Goal: Task Accomplishment & Management: Manage account settings

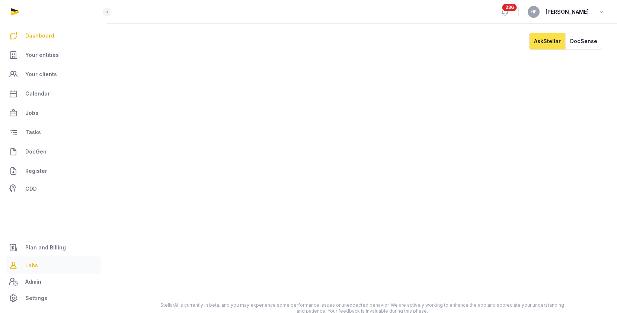
click at [30, 266] on span "Labs" at bounding box center [31, 265] width 13 height 9
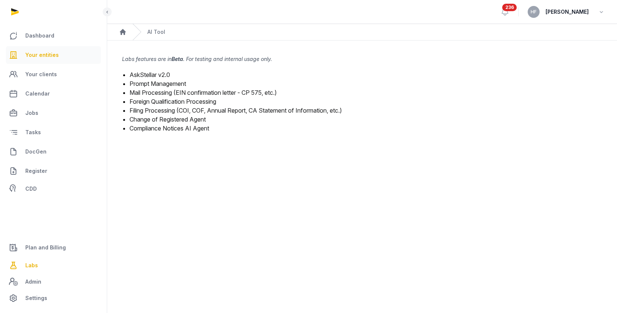
click at [55, 53] on span "Your entities" at bounding box center [41, 55] width 33 height 9
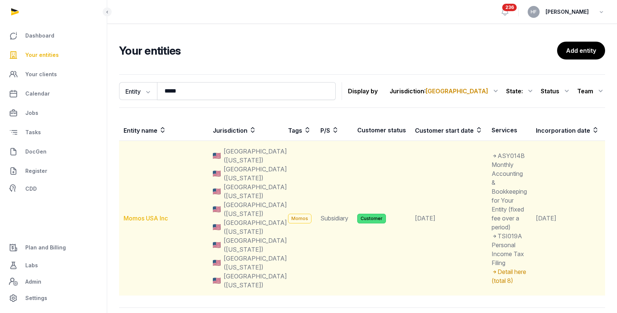
click at [158, 218] on link "Momos USA Inc" at bounding box center [146, 218] width 44 height 7
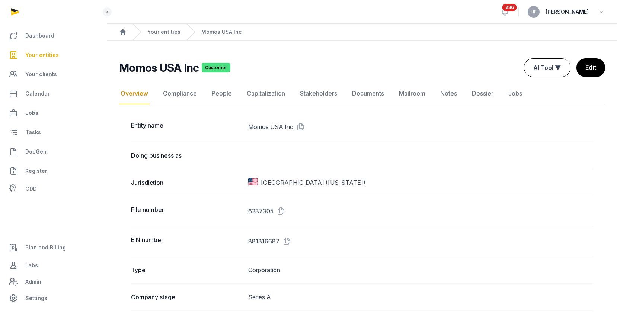
click at [556, 65] on button "AI Tool ▼" at bounding box center [547, 68] width 46 height 18
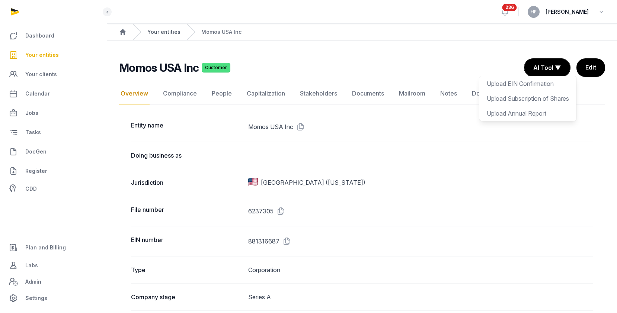
click at [165, 31] on link "Your entities" at bounding box center [163, 31] width 33 height 7
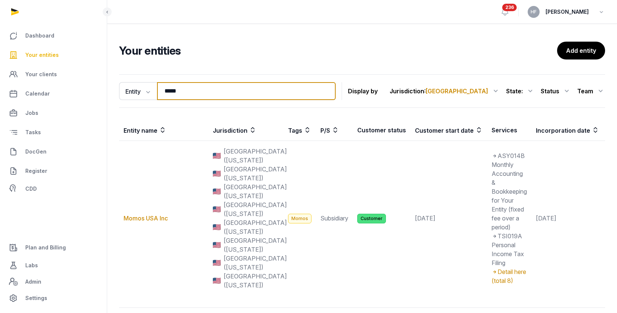
drag, startPoint x: 204, startPoint y: 93, endPoint x: 105, endPoint y: 85, distance: 100.1
click at [106, 85] on div "Dashboard Your entities Your clients Calendar Jobs Tasks DocGen Register CDD Pl…" at bounding box center [308, 181] width 617 height 362
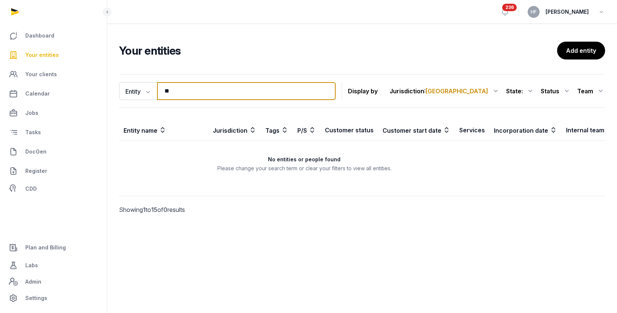
type input "*"
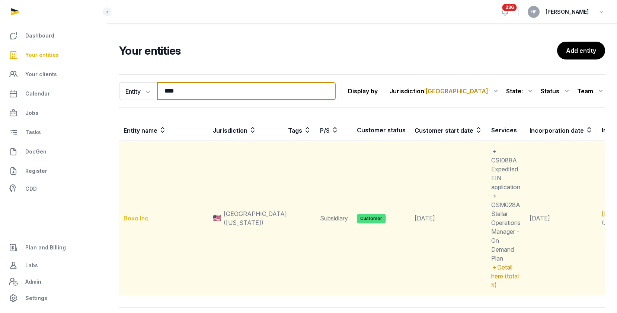
type input "****"
click at [141, 220] on link "Boxo Inc." at bounding box center [137, 218] width 26 height 7
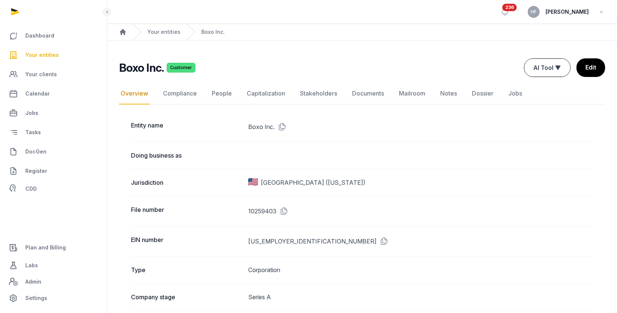
click at [556, 65] on button "AI Tool ▼" at bounding box center [547, 68] width 46 height 18
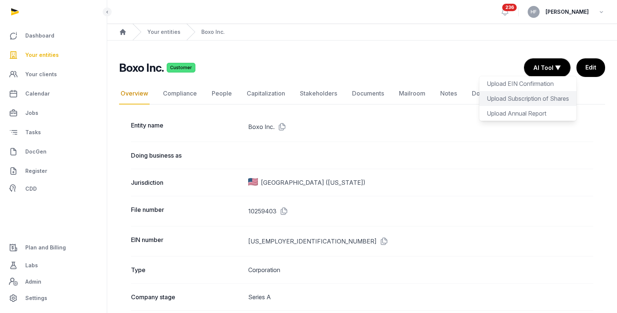
click at [533, 106] on div "Upload Subscription of Shares" at bounding box center [527, 113] width 97 height 15
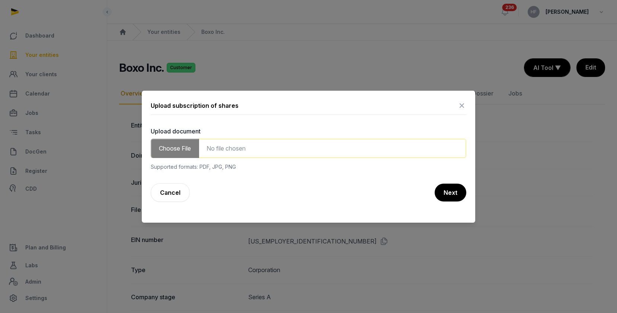
click at [254, 148] on input "file" at bounding box center [309, 148] width 316 height 19
click at [185, 153] on input "file" at bounding box center [309, 148] width 316 height 19
type input "**********"
click at [454, 192] on button "Next" at bounding box center [450, 192] width 32 height 19
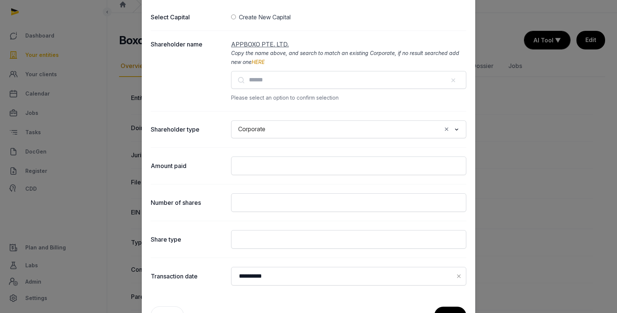
scroll to position [31, 0]
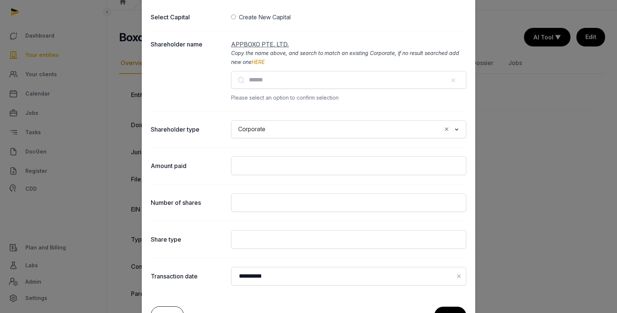
click at [168, 310] on link "Back" at bounding box center [167, 316] width 33 height 19
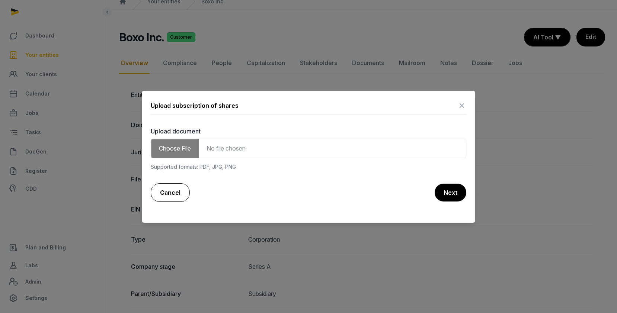
click at [180, 192] on link "Cancel" at bounding box center [170, 192] width 39 height 19
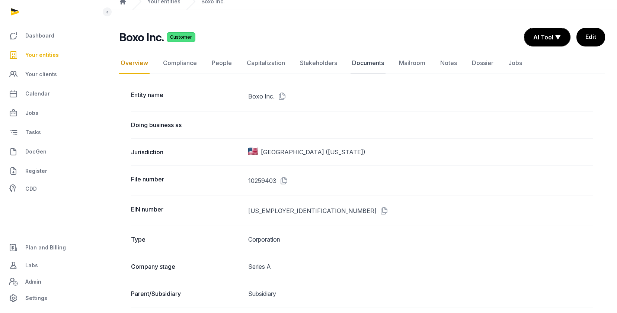
click at [367, 61] on link "Documents" at bounding box center [367, 63] width 35 height 22
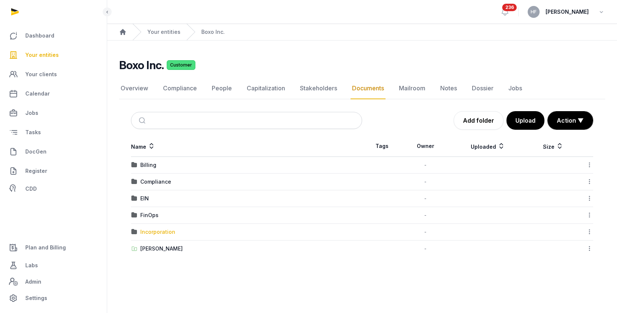
click at [169, 231] on div "Incorporation" at bounding box center [157, 231] width 35 height 7
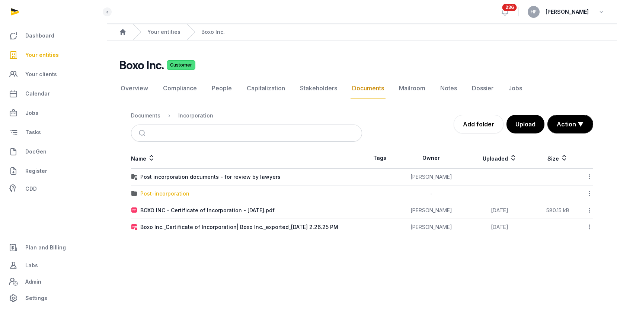
click at [173, 193] on div "Post-incorporation" at bounding box center [164, 193] width 49 height 7
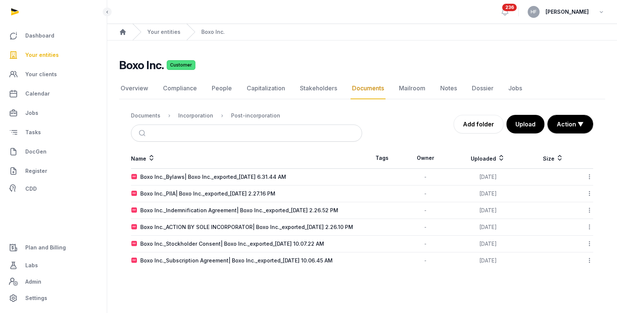
click at [587, 264] on icon at bounding box center [589, 261] width 7 height 8
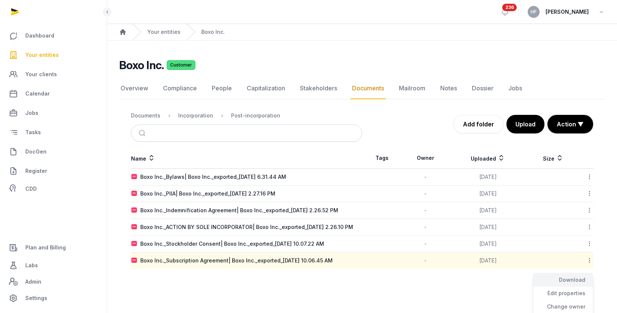
click at [579, 287] on div "Download" at bounding box center [563, 293] width 60 height 13
click at [583, 50] on main "Boxo Inc. Customer Documents Overview Compliance People Capitalization Stakehol…" at bounding box center [362, 162] width 510 height 243
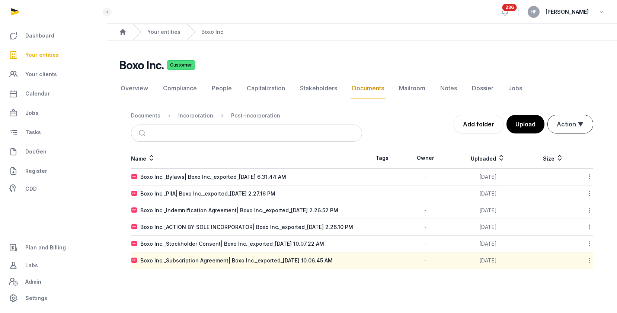
click at [577, 128] on button "Action ▼" at bounding box center [570, 124] width 45 height 18
click at [566, 104] on div "Overview Compliance People Capitalization Stakeholders Documents Mailroom Notes…" at bounding box center [362, 173] width 486 height 191
click at [140, 90] on link "Overview" at bounding box center [134, 89] width 31 height 22
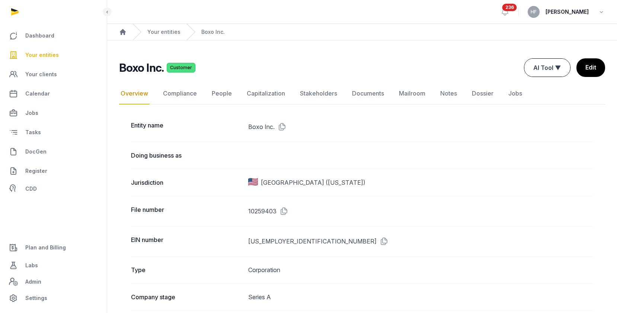
click at [560, 67] on button "AI Tool ▼" at bounding box center [547, 68] width 46 height 18
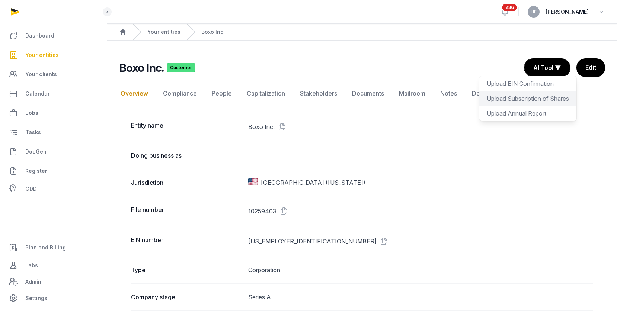
click at [546, 106] on div "Upload Subscription of Shares" at bounding box center [527, 113] width 97 height 15
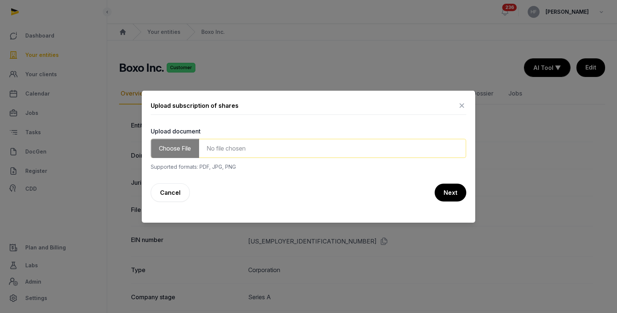
click at [273, 148] on input "file" at bounding box center [309, 148] width 316 height 19
type input "**********"
click at [453, 192] on button "Next" at bounding box center [450, 192] width 32 height 19
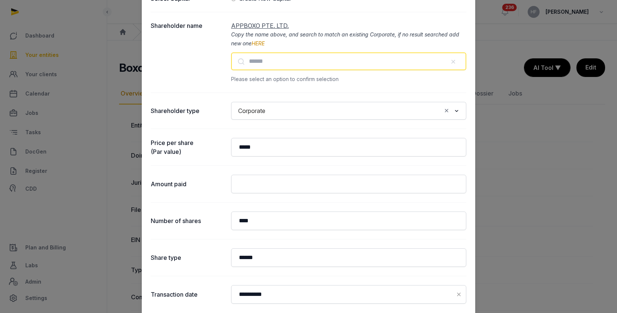
click at [273, 65] on input "text" at bounding box center [348, 61] width 235 height 18
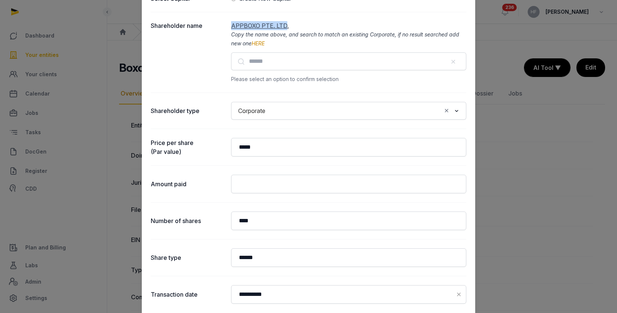
drag, startPoint x: 285, startPoint y: 25, endPoint x: 233, endPoint y: 27, distance: 52.1
click at [233, 27] on span "APPBOXO PTE. LTD." at bounding box center [260, 25] width 58 height 7
copy span "APPBOXO PTE. LTD"
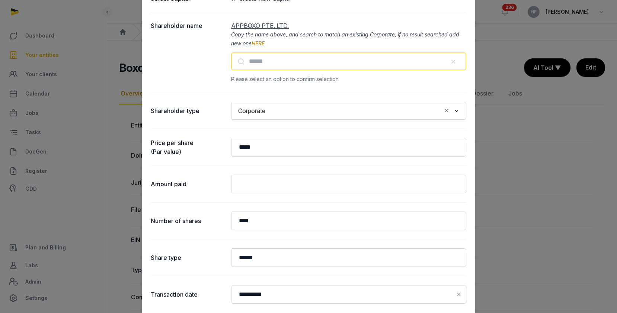
click at [275, 65] on input "text" at bounding box center [348, 61] width 235 height 18
paste input "**********"
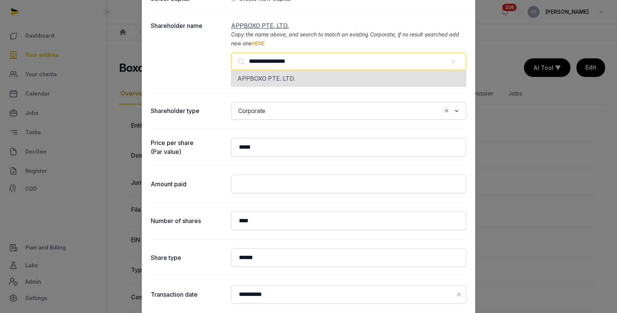
click at [281, 77] on span "APPBOXO PTE. LTD." at bounding box center [266, 78] width 58 height 7
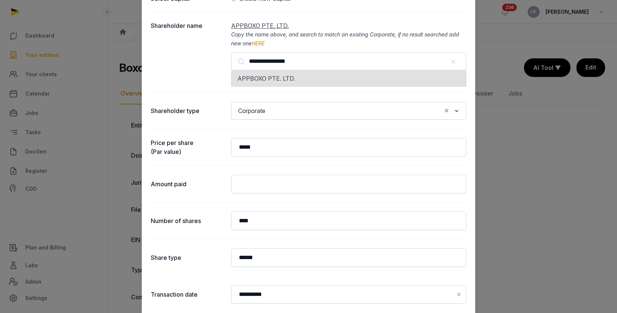
type input "**********"
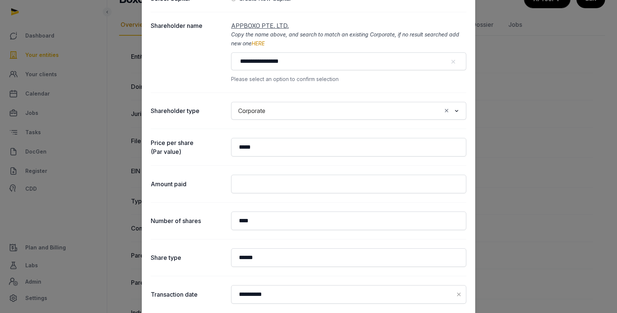
scroll to position [70, 0]
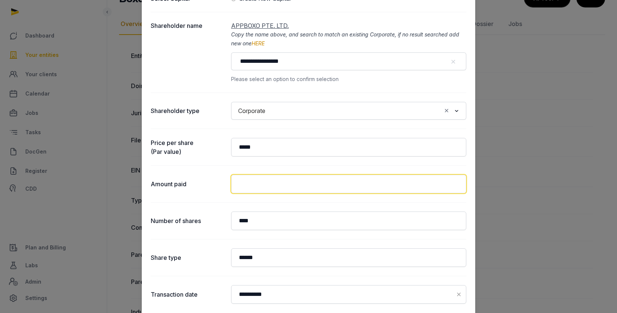
click at [321, 188] on input "text" at bounding box center [348, 184] width 235 height 19
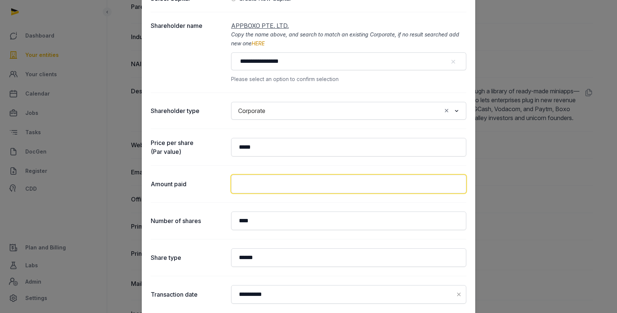
scroll to position [391, 0]
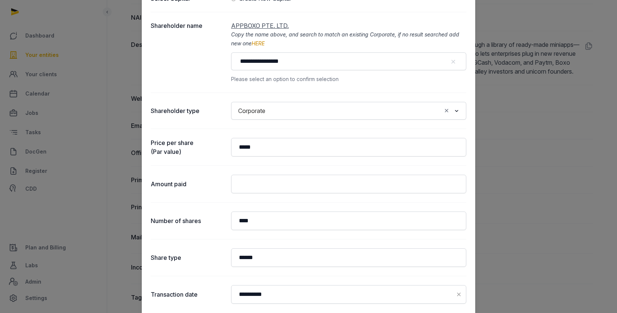
click at [387, 102] on div "Corporate Loading..." at bounding box center [348, 111] width 235 height 18
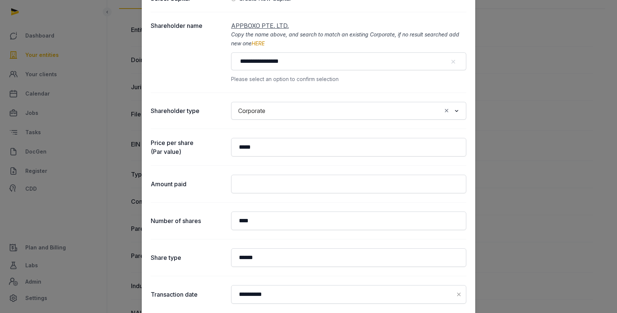
scroll to position [0, 0]
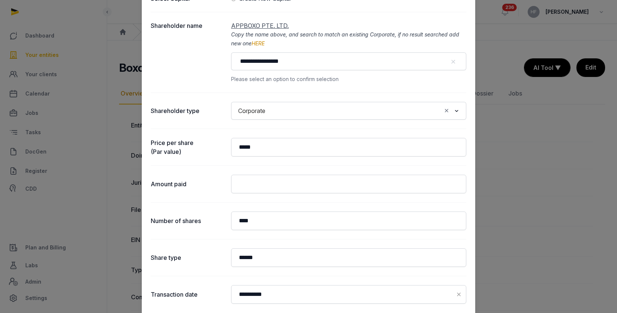
click at [393, 22] on dd "**********" at bounding box center [348, 52] width 235 height 63
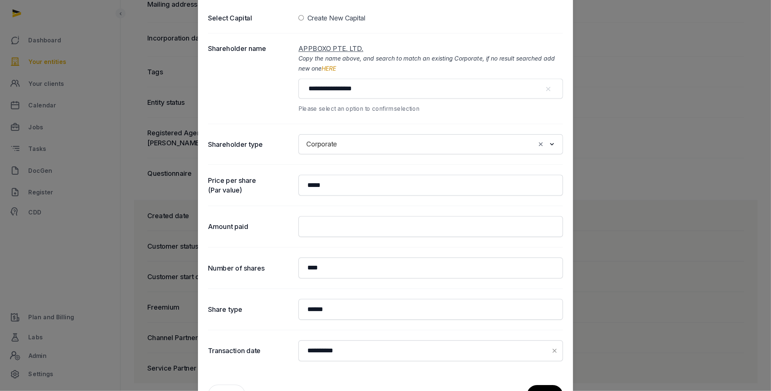
scroll to position [583, 0]
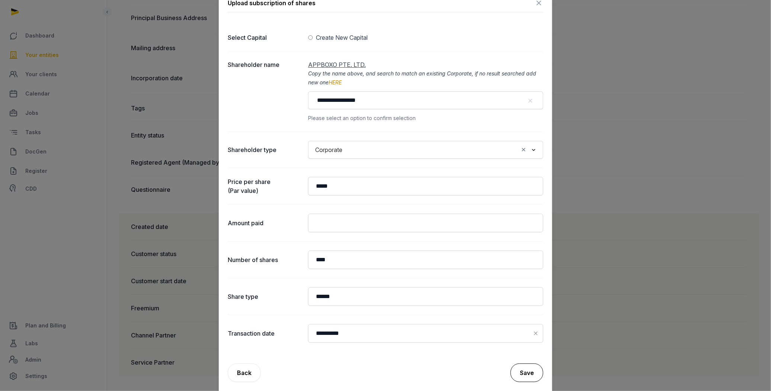
click at [526, 313] on button "Save" at bounding box center [526, 373] width 33 height 19
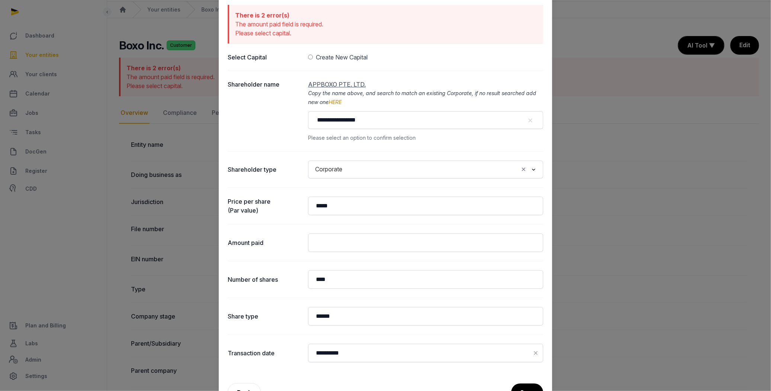
scroll to position [27, 0]
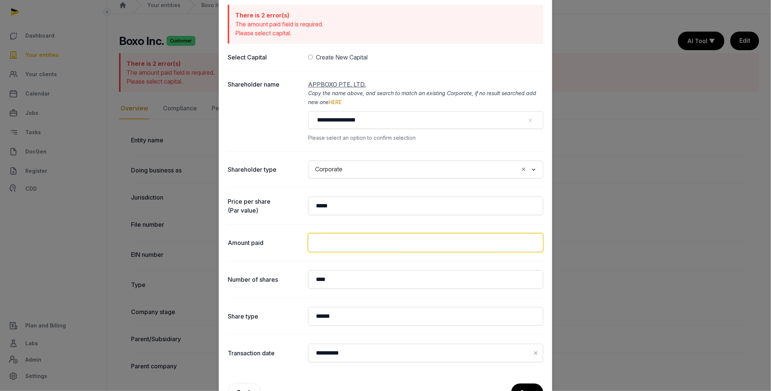
click at [346, 246] on input "text" at bounding box center [425, 243] width 235 height 19
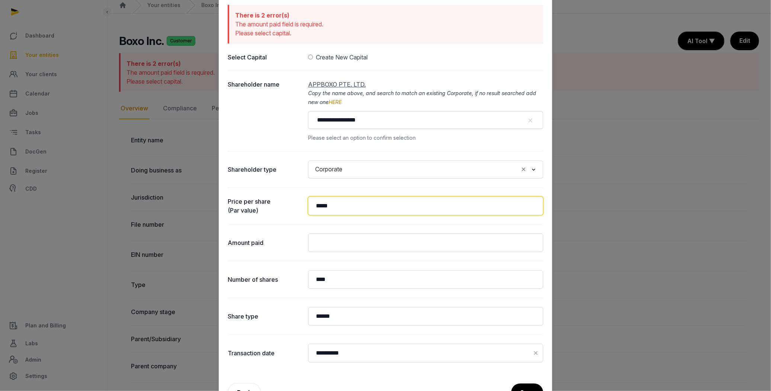
drag, startPoint x: 338, startPoint y: 206, endPoint x: 253, endPoint y: 204, distance: 85.2
click at [254, 204] on div "Price per share (Par value) *****" at bounding box center [386, 206] width 316 height 37
type input "****"
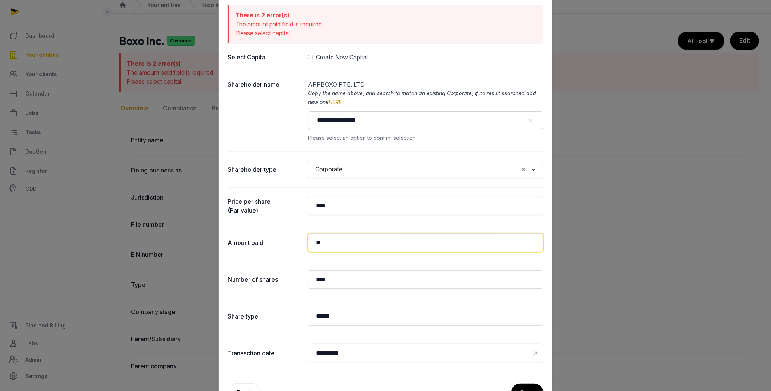
type input "**"
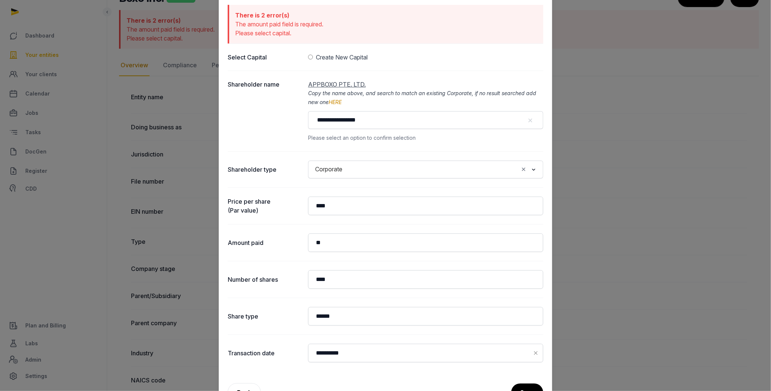
scroll to position [71, 0]
click at [530, 313] on button "Save" at bounding box center [526, 393] width 33 height 19
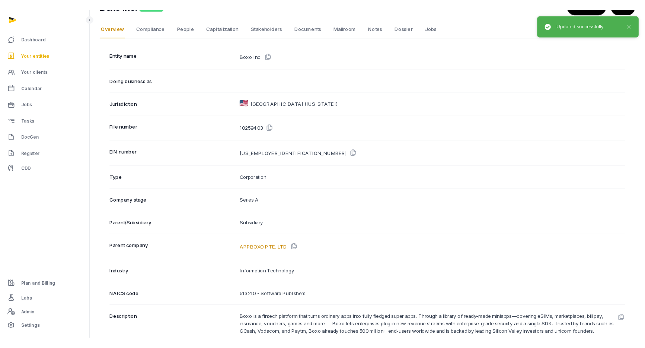
scroll to position [0, 0]
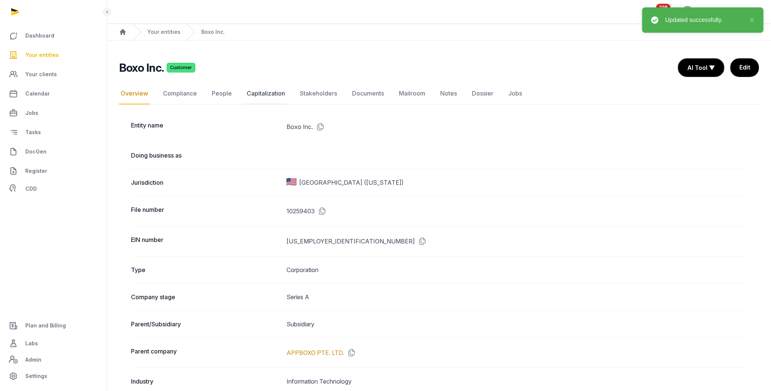
click at [251, 95] on link "Capitalization" at bounding box center [265, 94] width 41 height 22
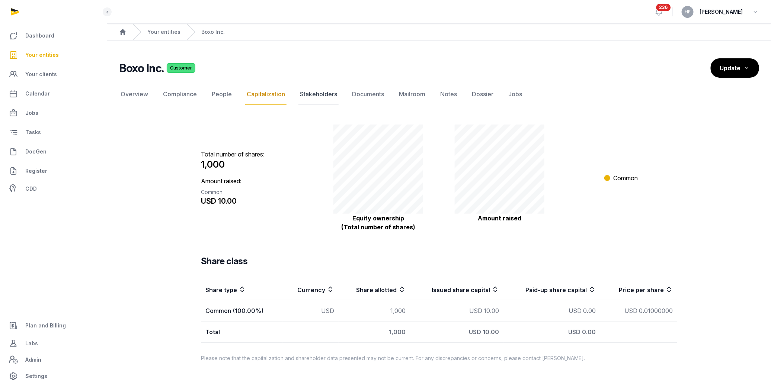
click at [324, 98] on link "Stakeholders" at bounding box center [318, 95] width 40 height 22
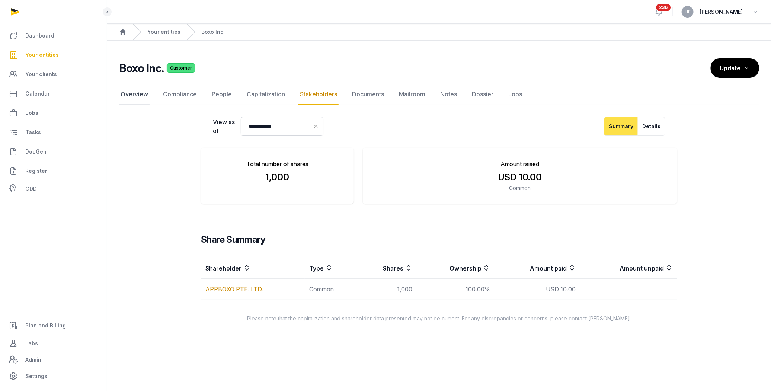
click at [137, 97] on link "Overview" at bounding box center [134, 95] width 31 height 22
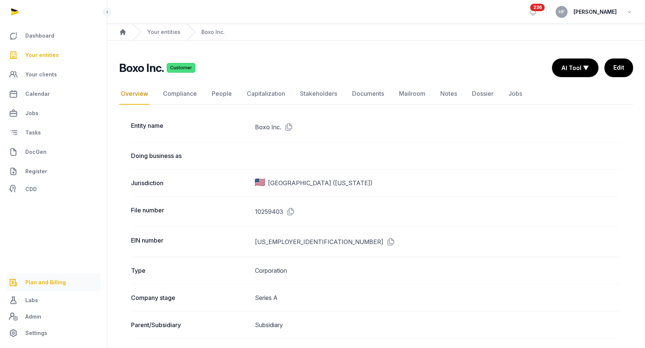
click at [51, 282] on span "Plan and Billing" at bounding box center [45, 282] width 41 height 9
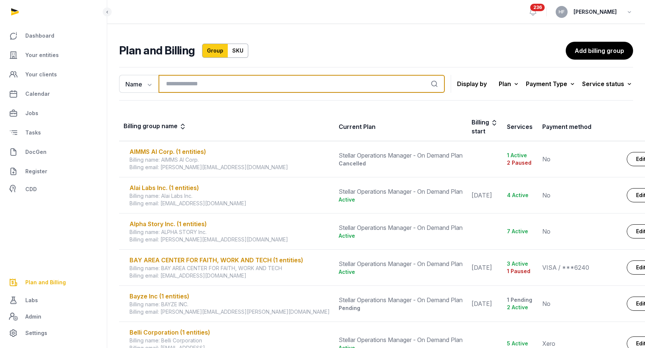
click at [218, 81] on input "search" at bounding box center [301, 84] width 286 height 18
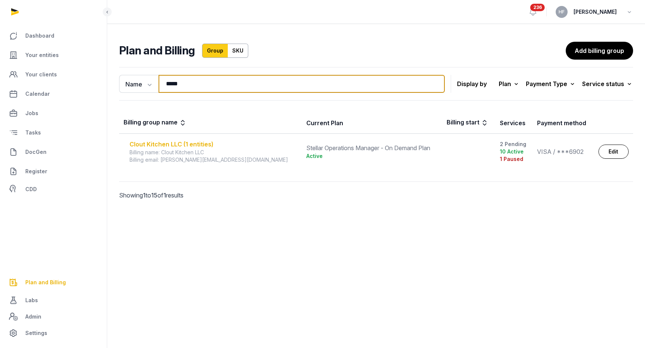
type input "*****"
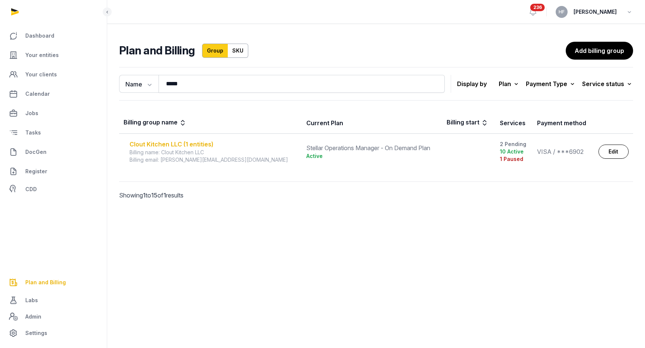
click at [191, 142] on div "Clout Kitchen LLC (1 entities)" at bounding box center [213, 144] width 168 height 9
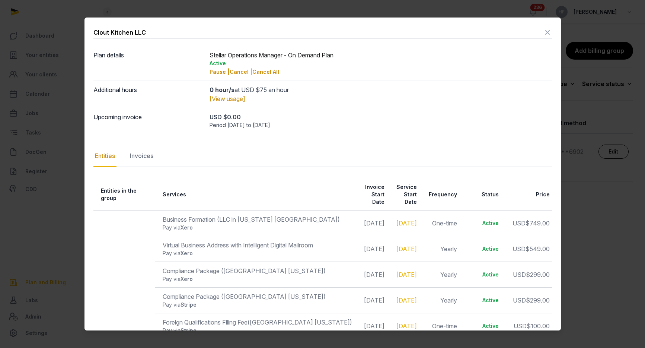
drag, startPoint x: 209, startPoint y: 120, endPoint x: 299, endPoint y: 126, distance: 89.5
click at [299, 126] on dd "USD $0.00 Period [DATE] to [DATE]" at bounding box center [380, 120] width 342 height 16
click at [237, 117] on div "USD $0.00" at bounding box center [380, 116] width 342 height 9
click at [548, 30] on icon at bounding box center [547, 32] width 9 height 12
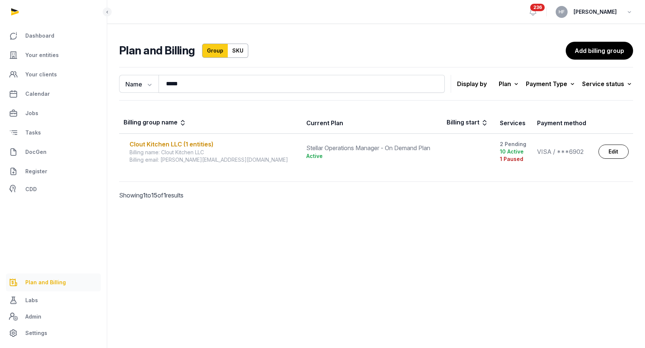
click at [46, 279] on span "Plan and Billing" at bounding box center [45, 282] width 41 height 9
drag, startPoint x: 523, startPoint y: 152, endPoint x: 572, endPoint y: 151, distance: 49.1
click at [572, 151] on div "VISA / ***6902" at bounding box center [563, 151] width 52 height 9
click at [537, 154] on div "VISA / ***6902" at bounding box center [563, 151] width 52 height 9
click at [612, 151] on link "Edit" at bounding box center [613, 151] width 30 height 14
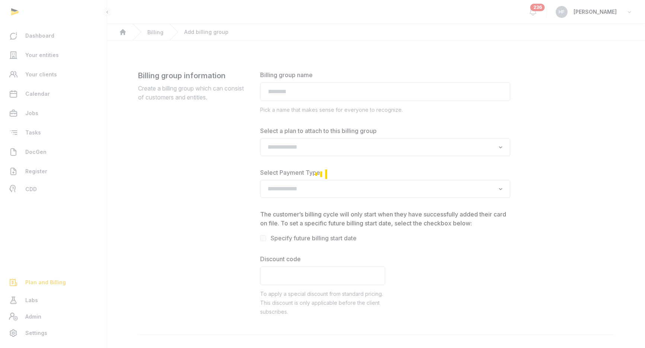
type input "**********"
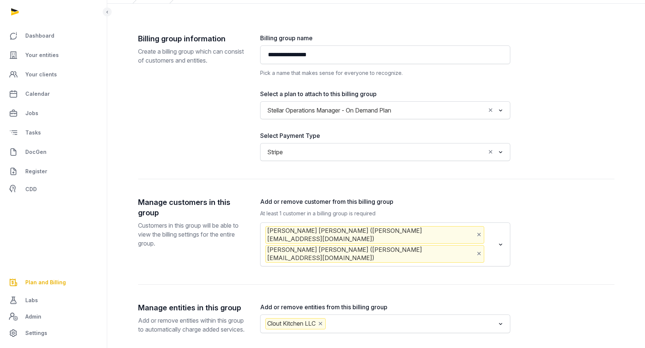
scroll to position [80, 0]
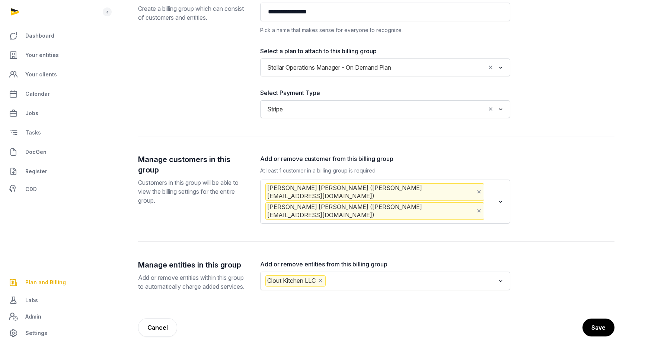
click at [486, 202] on input "Search for option" at bounding box center [490, 210] width 9 height 17
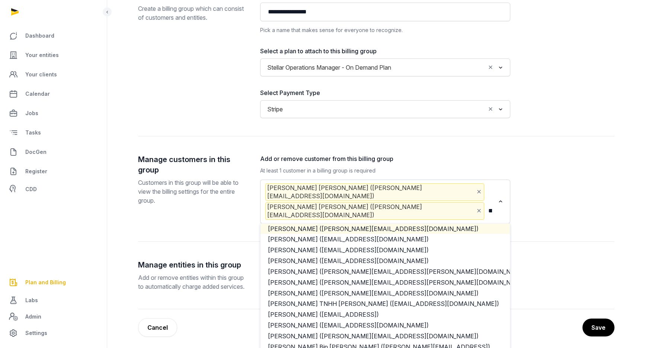
scroll to position [0, 0]
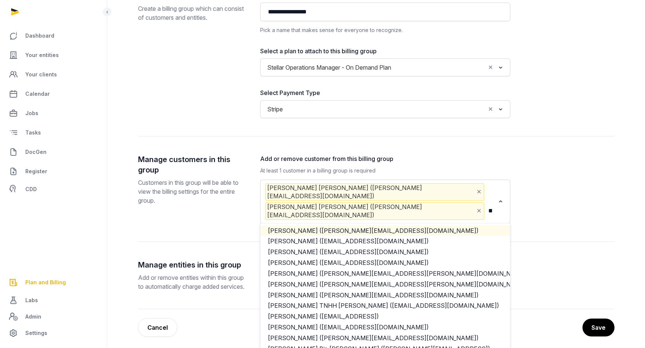
type input "*"
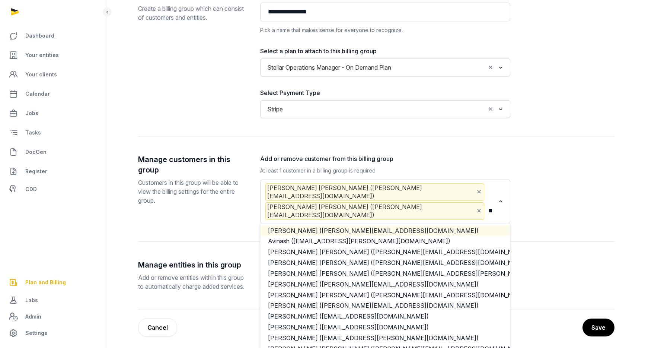
click at [379, 225] on li "[PERSON_NAME] ([PERSON_NAME][EMAIL_ADDRESS][DOMAIN_NAME])" at bounding box center [384, 230] width 249 height 11
type input "****"
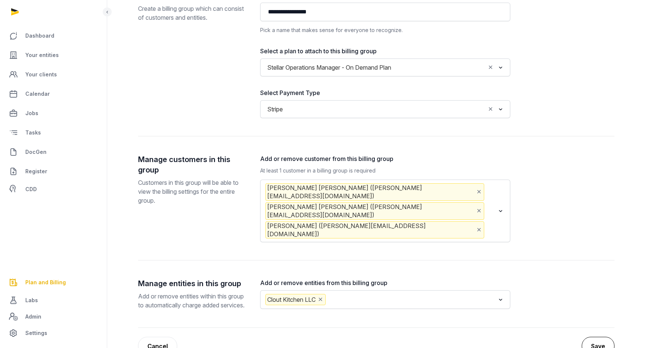
click at [600, 313] on button "Save" at bounding box center [598, 345] width 33 height 19
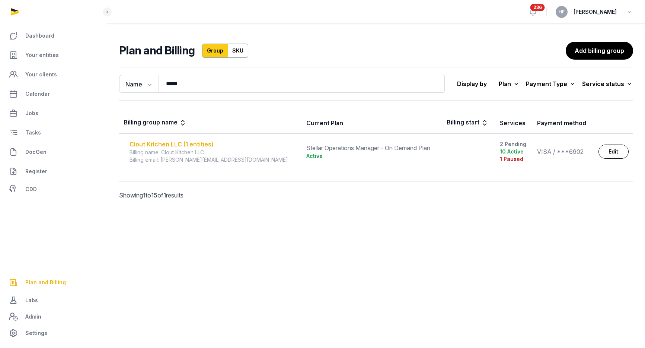
click at [190, 142] on div "Clout Kitchen LLC (1 entities)" at bounding box center [213, 144] width 168 height 9
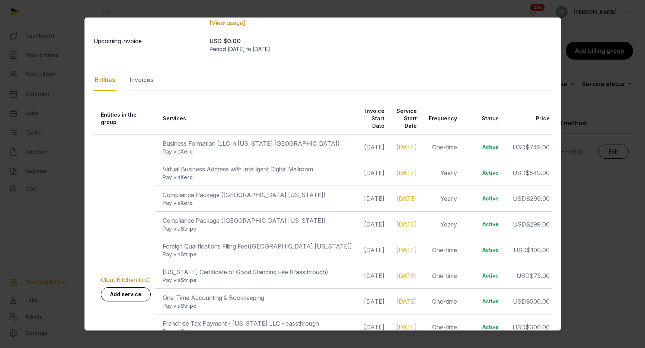
scroll to position [76, 0]
drag, startPoint x: 163, startPoint y: 195, endPoint x: 205, endPoint y: 195, distance: 41.3
click at [205, 199] on div "Pay via Xero" at bounding box center [257, 202] width 189 height 7
drag, startPoint x: 158, startPoint y: 144, endPoint x: 207, endPoint y: 146, distance: 49.2
click at [207, 146] on td "Business Formation (LLC in [US_STATE] [GEOGRAPHIC_DATA]) Pay via Xero" at bounding box center [255, 147] width 201 height 26
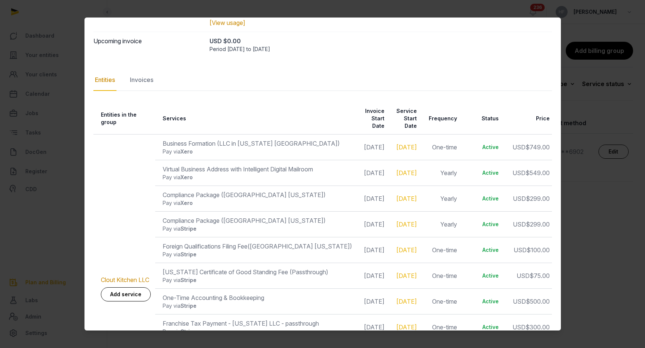
click at [175, 225] on div "Pay via Stripe" at bounding box center [257, 228] width 189 height 7
drag, startPoint x: 163, startPoint y: 168, endPoint x: 205, endPoint y: 168, distance: 42.0
click at [205, 173] on div "Pay via Xero" at bounding box center [257, 176] width 189 height 7
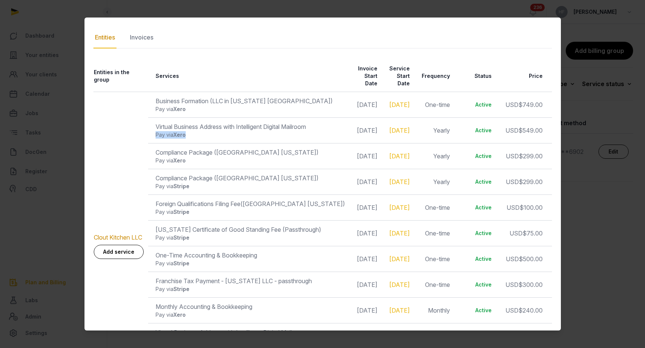
scroll to position [0, 0]
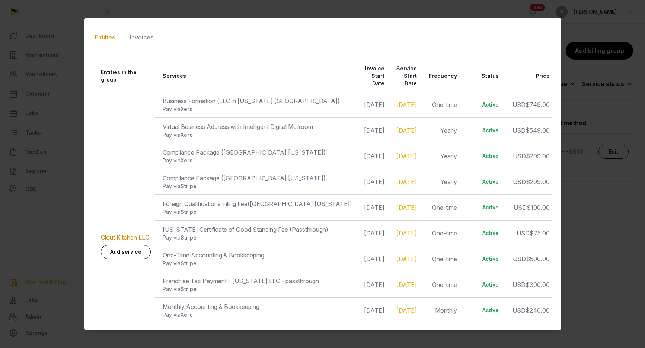
click at [239, 148] on div "Compliance Package ([GEOGRAPHIC_DATA] [US_STATE])" at bounding box center [257, 152] width 189 height 9
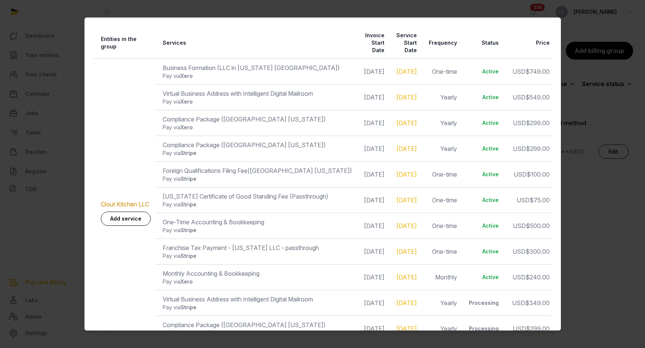
scroll to position [189, 0]
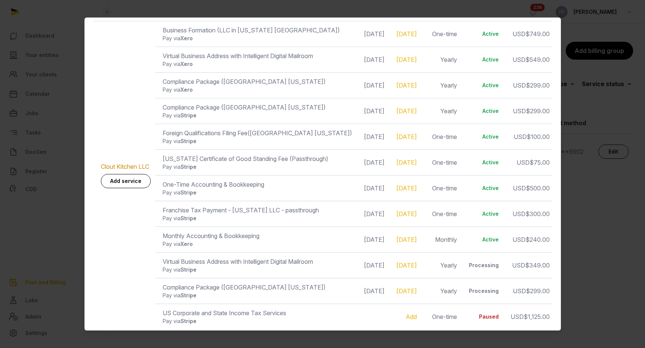
drag, startPoint x: 337, startPoint y: 256, endPoint x: 367, endPoint y: 256, distance: 30.5
click at [367, 256] on td "[DATE]" at bounding box center [372, 265] width 32 height 26
click at [356, 281] on td "[DATE]" at bounding box center [372, 291] width 32 height 26
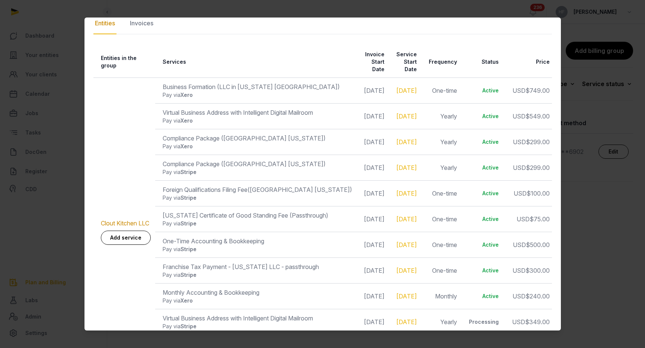
scroll to position [0, 22]
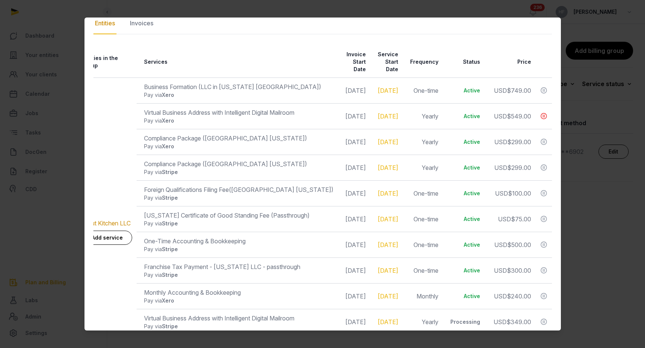
click at [544, 111] on icon at bounding box center [543, 116] width 7 height 10
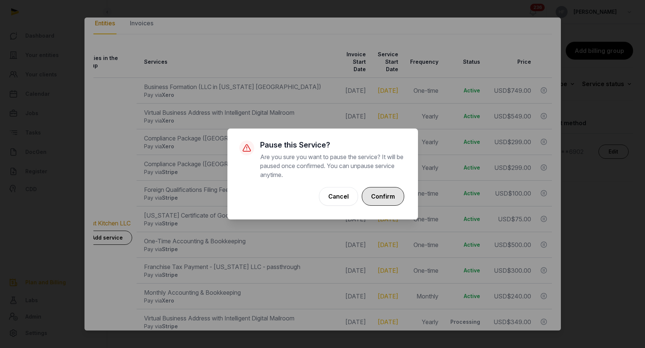
click at [390, 197] on button "Confirm" at bounding box center [383, 196] width 42 height 19
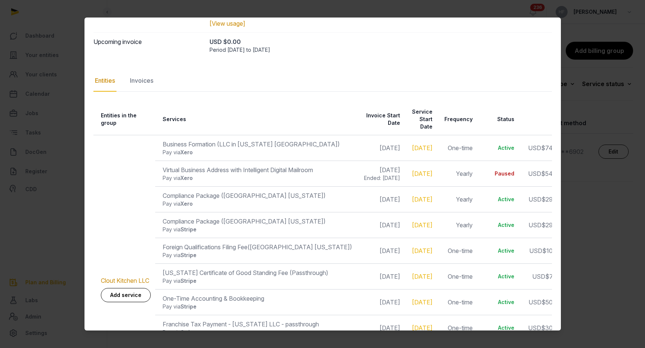
scroll to position [0, 35]
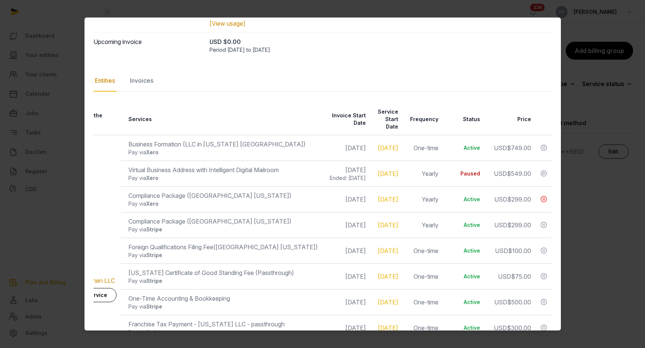
click at [544, 194] on icon at bounding box center [543, 199] width 7 height 10
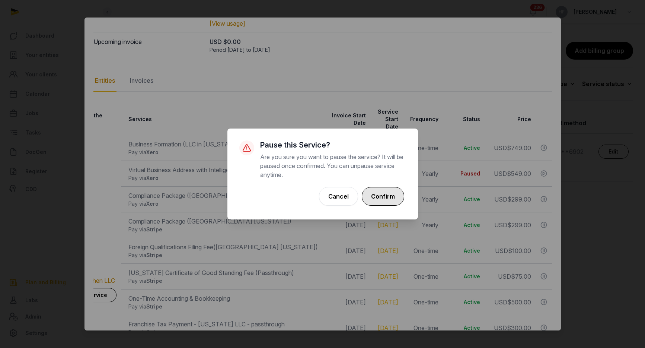
click at [380, 198] on button "Confirm" at bounding box center [383, 196] width 42 height 19
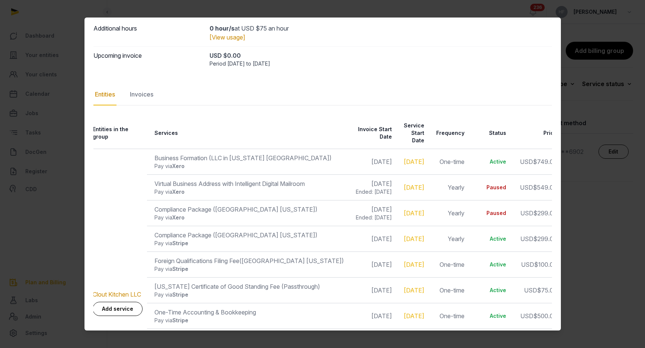
scroll to position [58, 0]
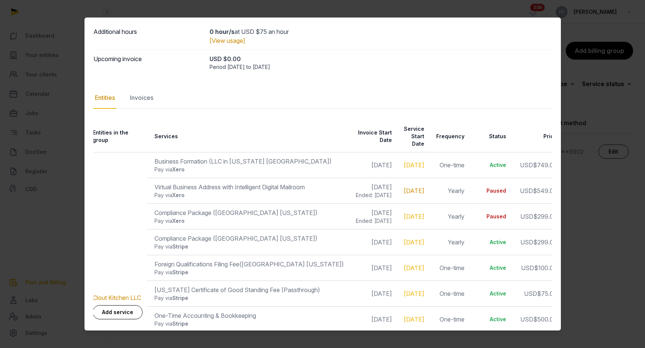
click at [412, 187] on link "[DATE]" at bounding box center [414, 190] width 20 height 7
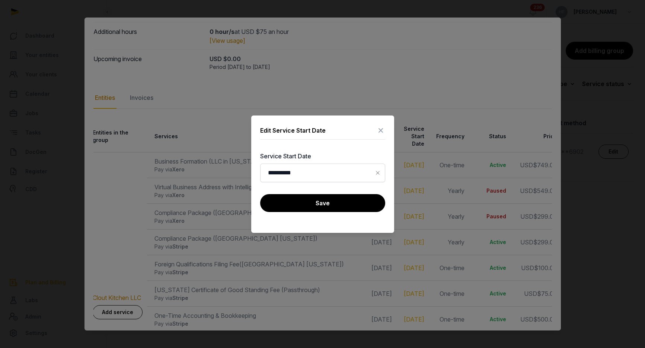
click at [379, 127] on icon at bounding box center [380, 130] width 9 height 12
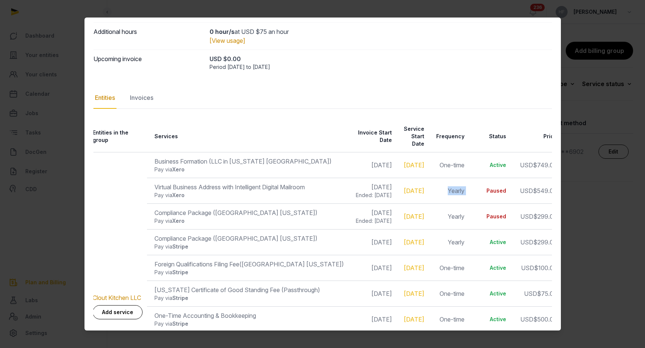
drag, startPoint x: 447, startPoint y: 183, endPoint x: 481, endPoint y: 182, distance: 34.6
click at [481, 254] on tr "Virtual Business Address with Intelligent Digital Mailroom Pay via Xero [DATE] …" at bounding box center [331, 267] width 493 height 26
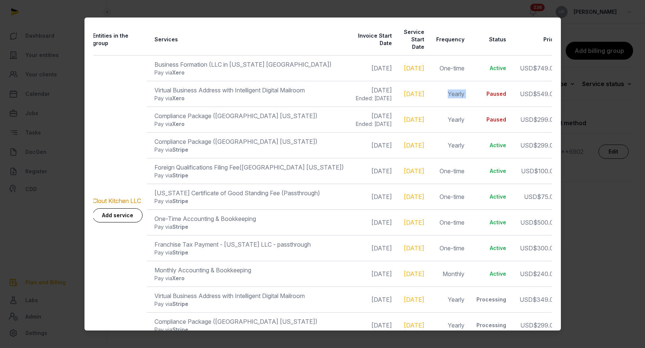
scroll to position [156, 0]
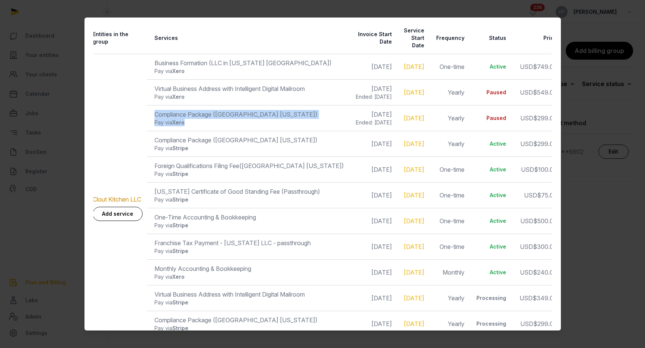
drag, startPoint x: 155, startPoint y: 104, endPoint x: 266, endPoint y: 114, distance: 111.0
click at [266, 114] on td "Compliance Package ([GEOGRAPHIC_DATA] [US_STATE]) Pay via Xero" at bounding box center [247, 118] width 201 height 26
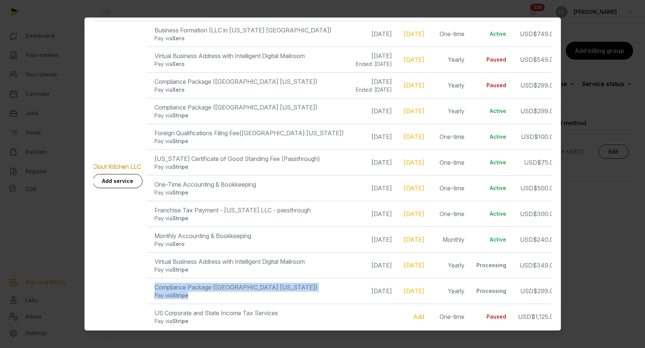
drag, startPoint x: 156, startPoint y: 281, endPoint x: 254, endPoint y: 290, distance: 97.9
click at [254, 290] on td "Compliance Package ([GEOGRAPHIC_DATA] [US_STATE]) Pay via Stripe" at bounding box center [247, 291] width 201 height 26
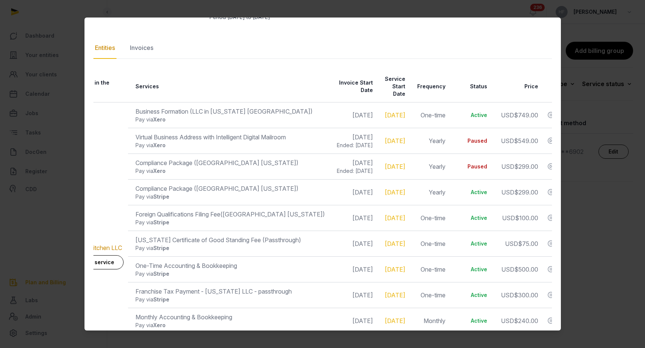
scroll to position [0, 35]
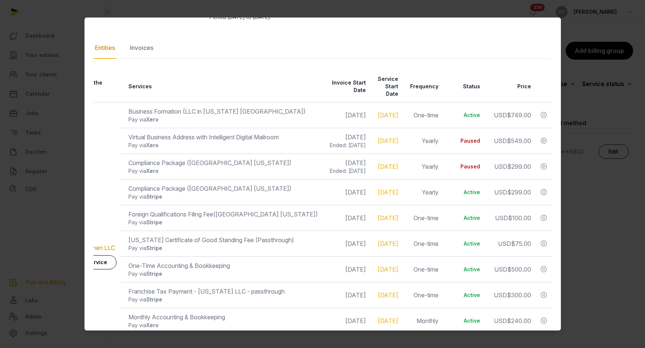
drag, startPoint x: 301, startPoint y: 139, endPoint x: 366, endPoint y: 139, distance: 65.1
click at [367, 205] on tr "Virtual Business Address with Intelligent Digital Mailroom Pay via Xero [DATE] …" at bounding box center [305, 218] width 493 height 26
drag, startPoint x: 461, startPoint y: 138, endPoint x: 494, endPoint y: 138, distance: 33.5
click at [494, 205] on tr "Virtual Business Address with Intelligent Digital Mailroom Pay via Xero [DATE] …" at bounding box center [305, 218] width 493 height 26
click at [467, 140] on td "Paused" at bounding box center [464, 141] width 42 height 26
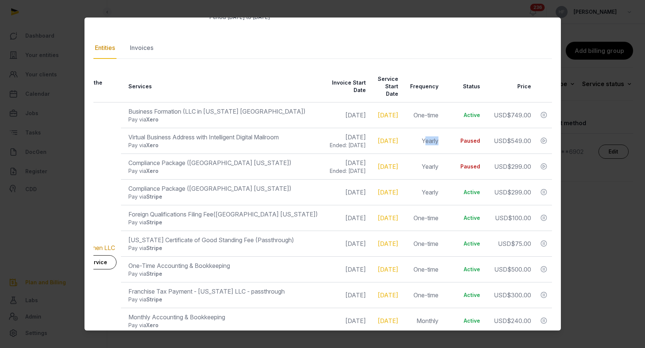
drag, startPoint x: 424, startPoint y: 133, endPoint x: 438, endPoint y: 133, distance: 14.5
click at [438, 133] on td "Yearly" at bounding box center [423, 141] width 40 height 26
drag, startPoint x: 420, startPoint y: 132, endPoint x: 435, endPoint y: 132, distance: 14.9
click at [435, 132] on td "Yearly" at bounding box center [423, 141] width 40 height 26
click at [429, 133] on td "Yearly" at bounding box center [423, 141] width 40 height 26
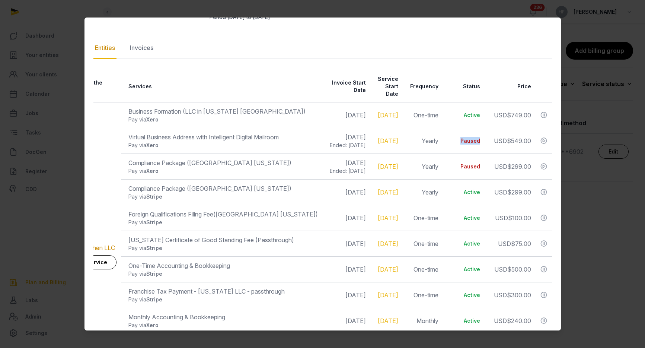
drag, startPoint x: 461, startPoint y: 132, endPoint x: 481, endPoint y: 132, distance: 20.8
click at [481, 132] on td "Paused" at bounding box center [464, 141] width 42 height 26
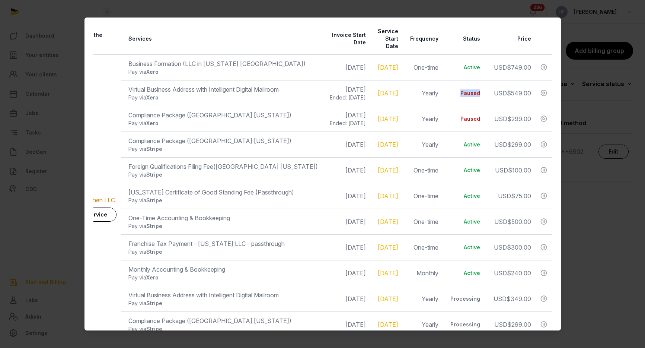
scroll to position [162, 0]
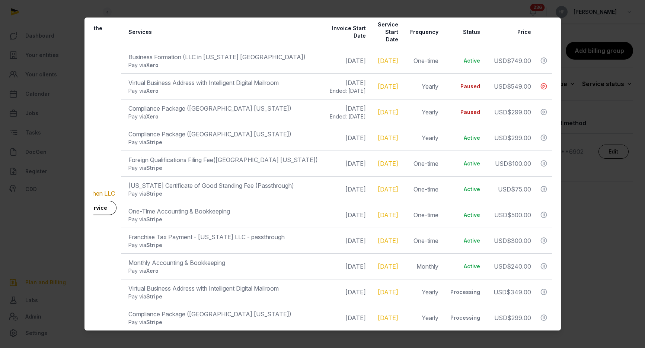
click at [545, 81] on icon at bounding box center [543, 86] width 7 height 10
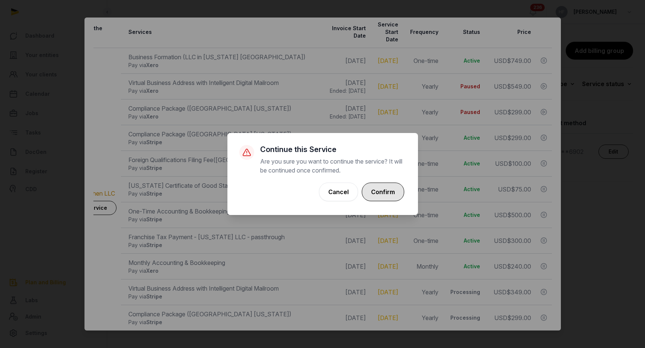
click at [391, 194] on button "Confirm" at bounding box center [383, 191] width 42 height 19
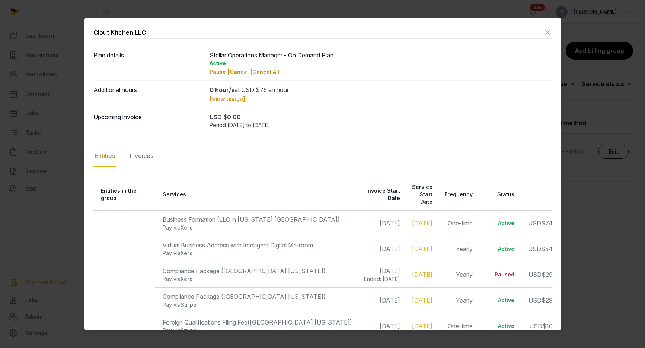
scroll to position [0, 35]
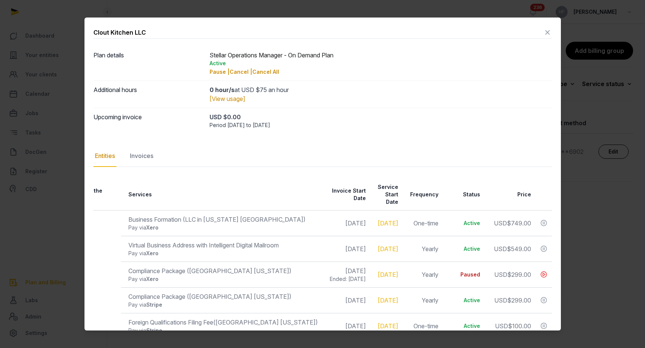
click at [545, 269] on icon at bounding box center [543, 274] width 7 height 10
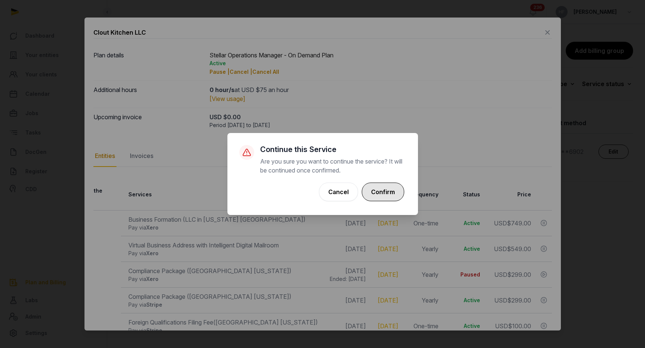
click at [393, 195] on button "Confirm" at bounding box center [383, 191] width 42 height 19
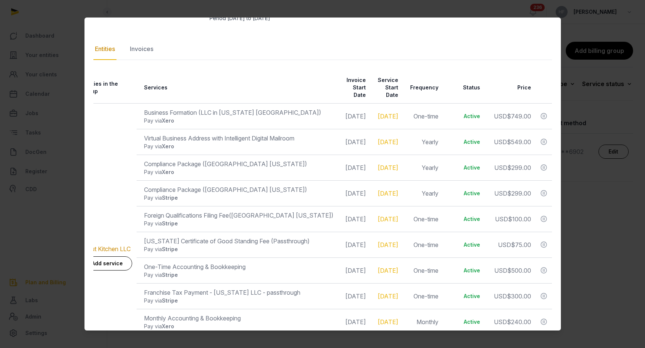
scroll to position [101, 0]
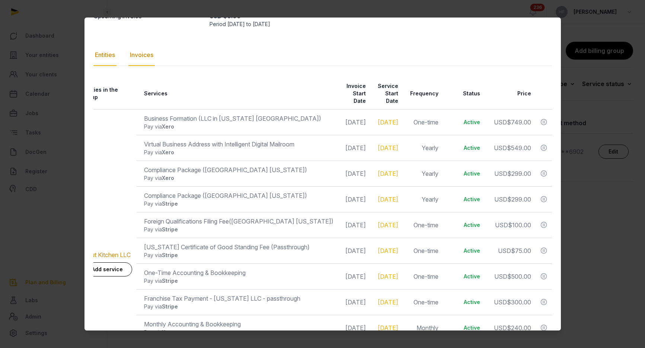
click at [141, 54] on div "Invoices" at bounding box center [141, 55] width 26 height 22
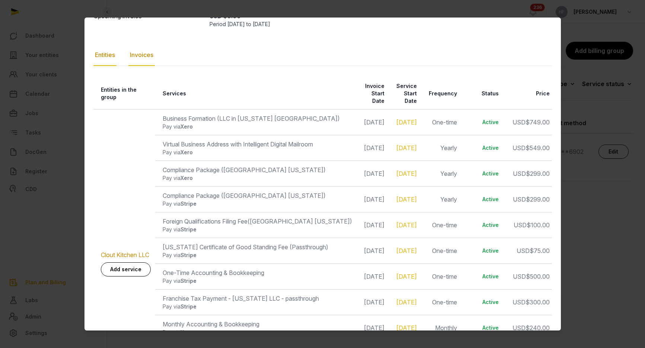
scroll to position [0, 0]
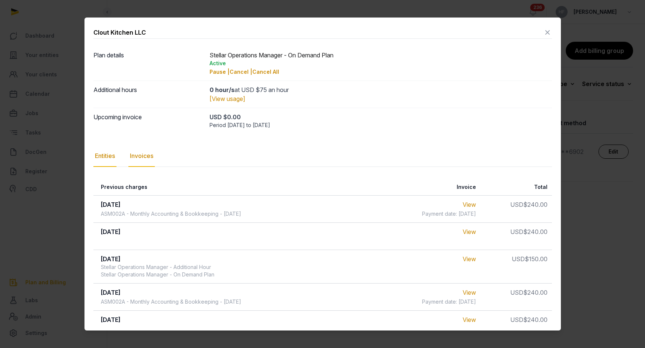
click at [109, 156] on div "Entities" at bounding box center [104, 156] width 23 height 22
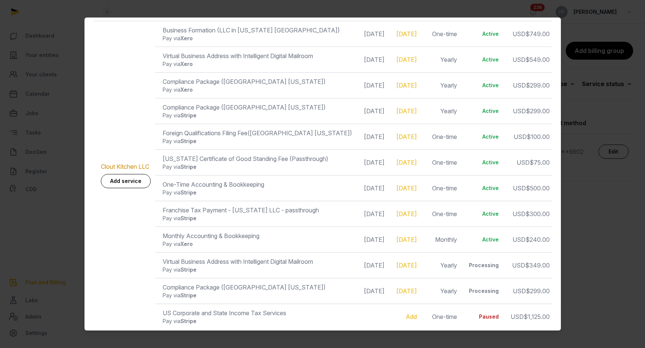
scroll to position [0, 22]
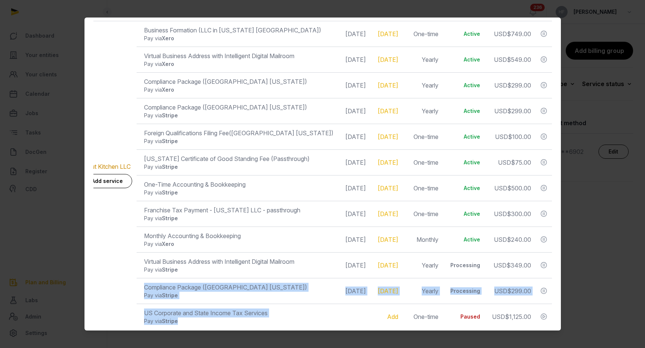
drag, startPoint x: 141, startPoint y: 278, endPoint x: 198, endPoint y: 320, distance: 69.9
click at [198, 313] on table "Entities in the group Services Invoice Start Date Service Start Date Frequency …" at bounding box center [313, 159] width 477 height 339
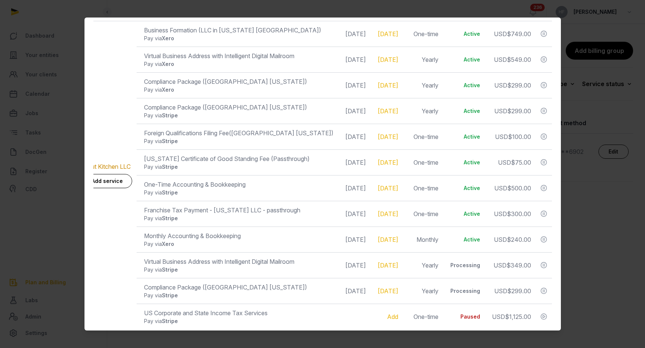
click at [176, 294] on td "Compliance Package ([GEOGRAPHIC_DATA] [US_STATE]) Pay via Stripe" at bounding box center [237, 291] width 201 height 26
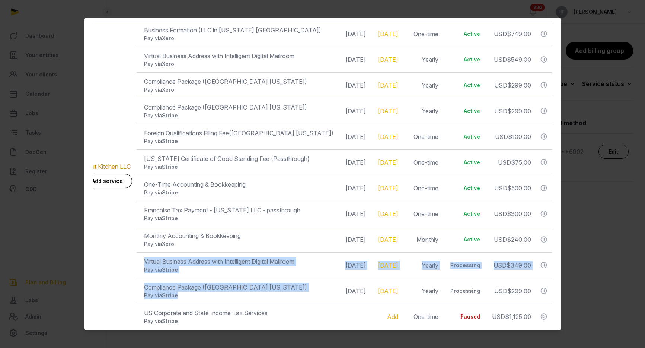
drag, startPoint x: 140, startPoint y: 253, endPoint x: 214, endPoint y: 290, distance: 83.7
click at [214, 290] on table "Entities in the group Services Invoice Start Date Service Start Date Frequency …" at bounding box center [313, 159] width 477 height 339
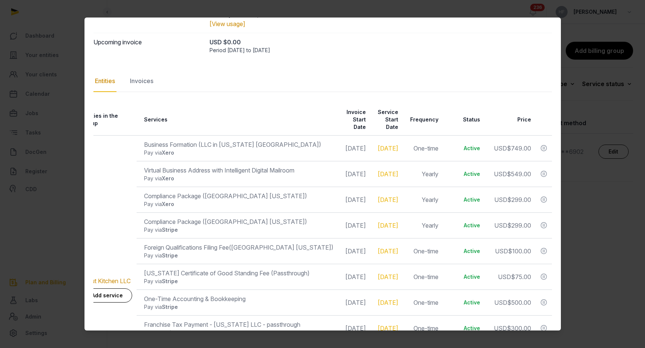
scroll to position [74, 0]
click at [338, 166] on td "[DATE]" at bounding box center [354, 174] width 32 height 26
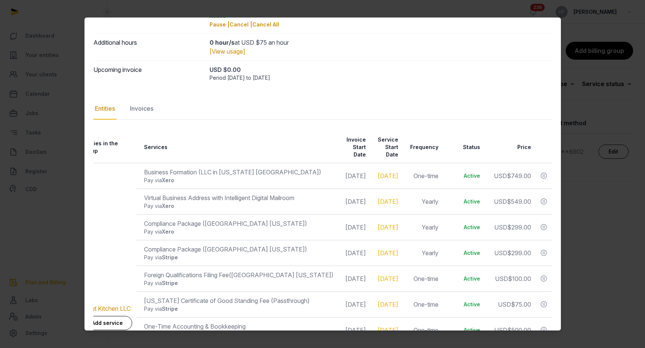
scroll to position [48, 0]
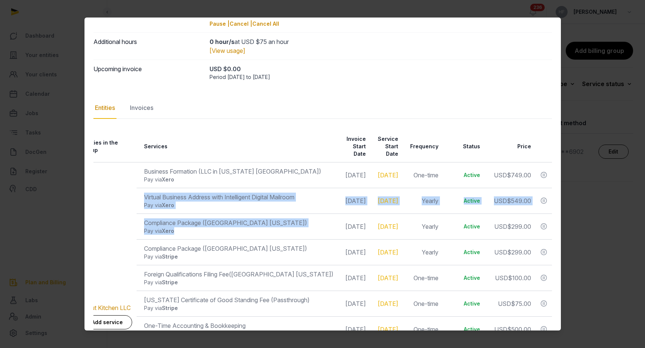
drag, startPoint x: 142, startPoint y: 189, endPoint x: 259, endPoint y: 219, distance: 120.9
click at [259, 220] on table "Entities in the group Services Invoice Start Date Service Start Date Frequency …" at bounding box center [313, 300] width 477 height 339
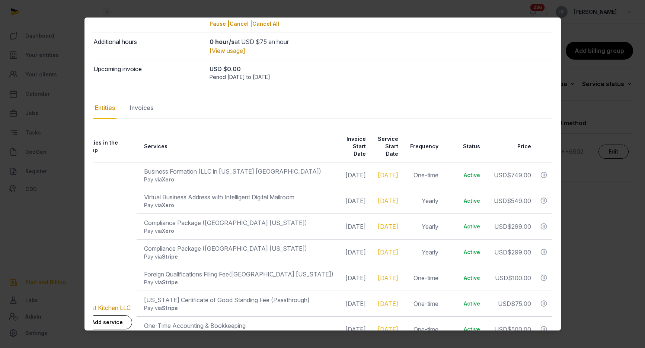
click at [338, 191] on td "[DATE]" at bounding box center [354, 201] width 32 height 26
click at [152, 108] on div "Invoices" at bounding box center [141, 108] width 26 height 22
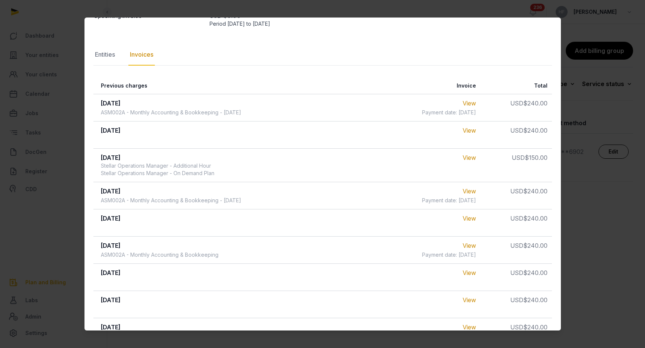
scroll to position [0, 0]
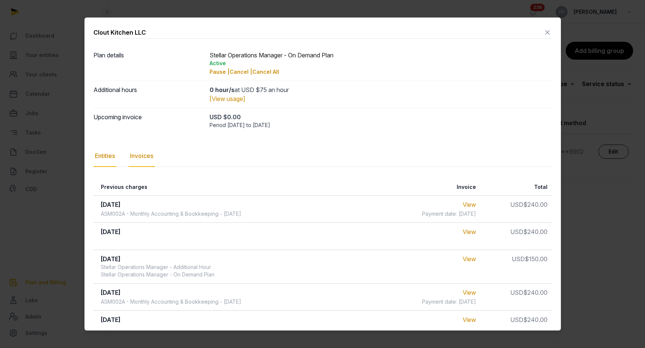
click at [112, 156] on div "Entities" at bounding box center [104, 156] width 23 height 22
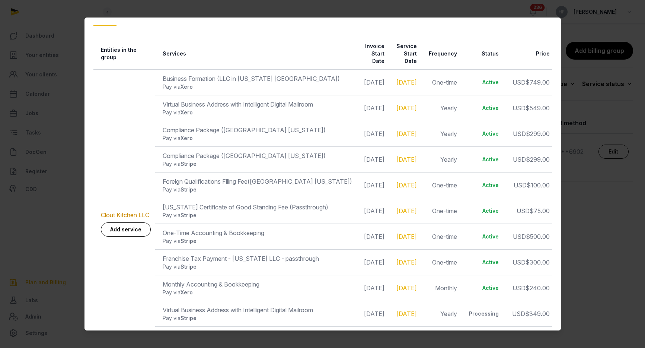
scroll to position [141, 0]
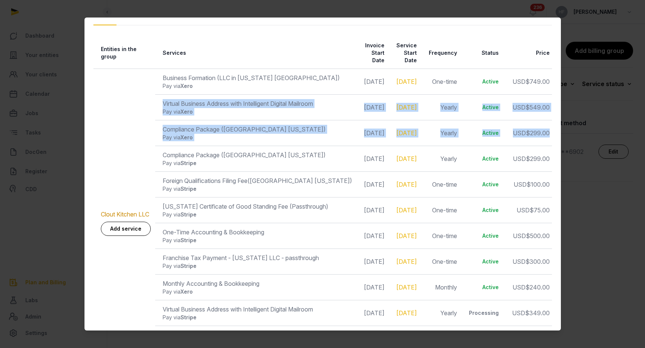
drag, startPoint x: 163, startPoint y: 96, endPoint x: 510, endPoint y: 137, distance: 349.2
click at [510, 137] on table "Entities in the group Services Invoice Start Date Service Start Date Frequency …" at bounding box center [331, 206] width 477 height 339
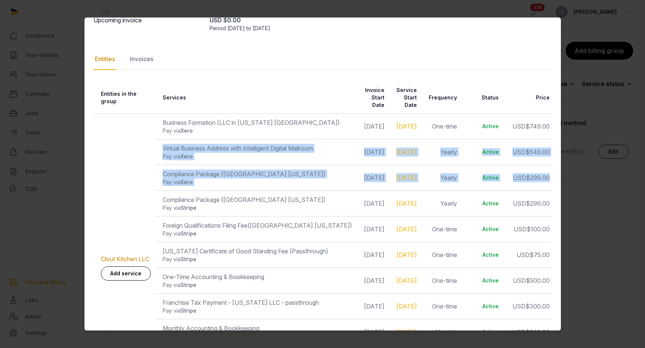
scroll to position [94, 0]
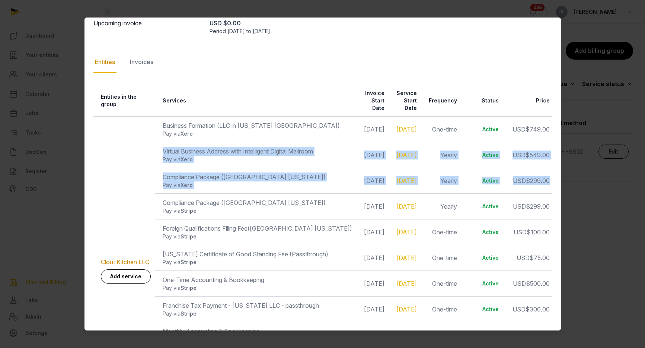
click at [356, 145] on td "[DATE]" at bounding box center [372, 155] width 32 height 26
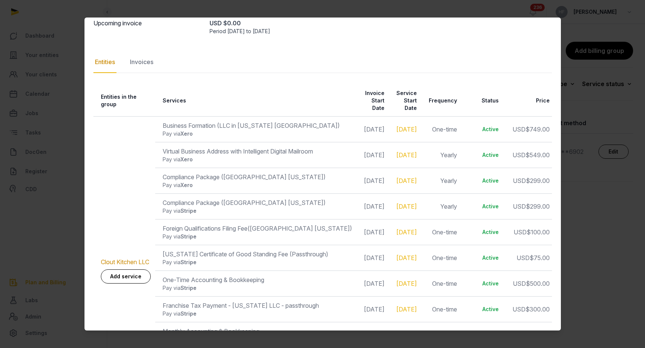
drag, startPoint x: 335, startPoint y: 145, endPoint x: 372, endPoint y: 145, distance: 37.2
click at [372, 145] on td "[DATE]" at bounding box center [372, 155] width 32 height 26
click at [147, 64] on div "Invoices" at bounding box center [141, 62] width 26 height 22
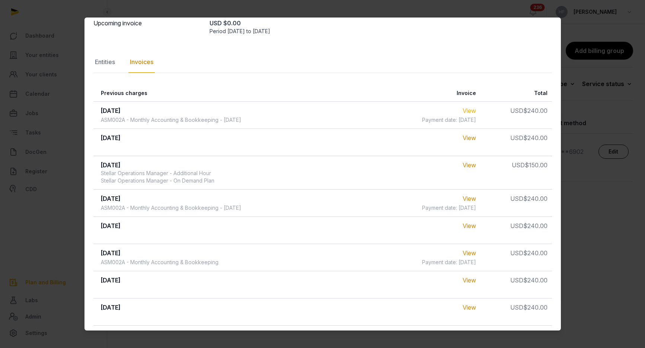
click at [466, 111] on link "View" at bounding box center [468, 110] width 13 height 7
click at [470, 110] on link "View" at bounding box center [468, 110] width 13 height 7
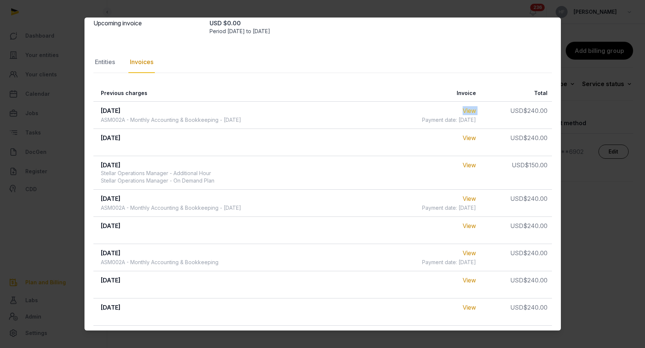
click at [470, 110] on link "View" at bounding box center [468, 110] width 13 height 7
click at [469, 147] on div "View" at bounding box center [438, 142] width 76 height 18
click at [470, 138] on link "View" at bounding box center [468, 137] width 13 height 7
click at [470, 137] on link "View" at bounding box center [468, 137] width 13 height 7
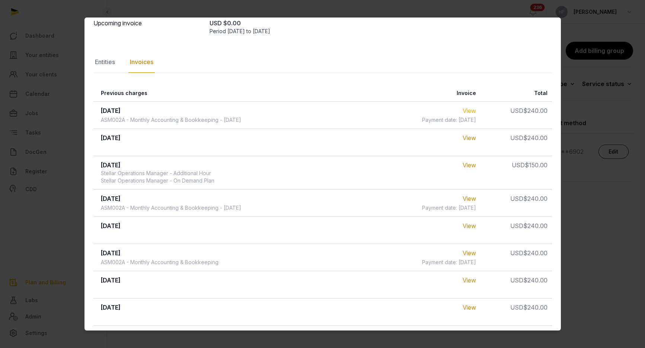
click at [471, 110] on link "View" at bounding box center [468, 110] width 13 height 7
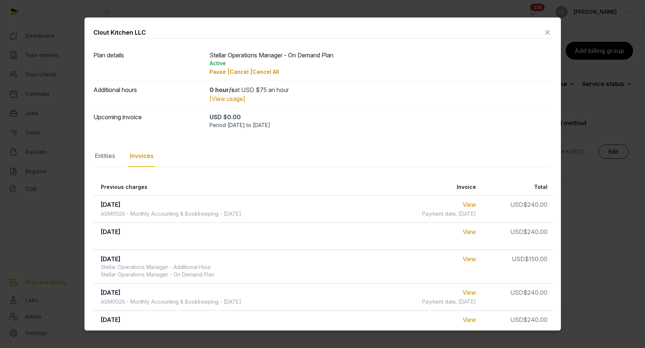
click at [543, 32] on icon at bounding box center [547, 32] width 9 height 12
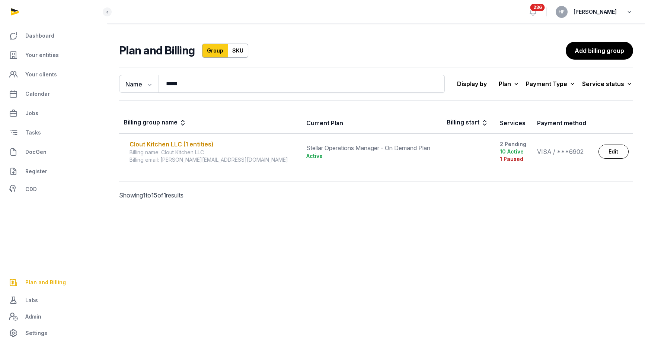
click at [617, 12] on icon "button" at bounding box center [628, 12] width 7 height 10
click at [566, 43] on button "Sign out" at bounding box center [591, 42] width 83 height 13
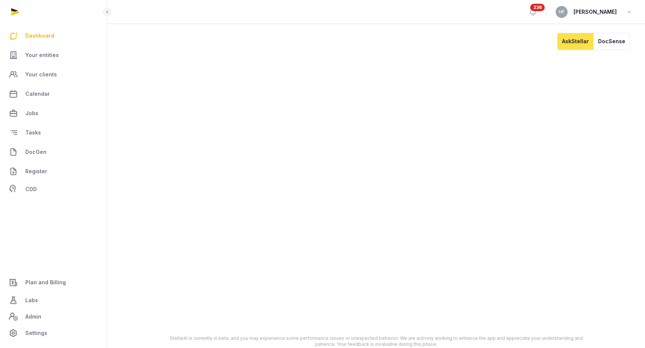
click at [51, 280] on span "Plan and Billing" at bounding box center [45, 282] width 41 height 9
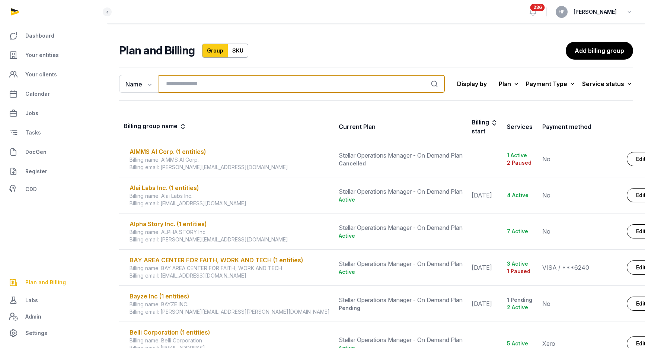
click at [241, 90] on input "search" at bounding box center [301, 84] width 286 height 18
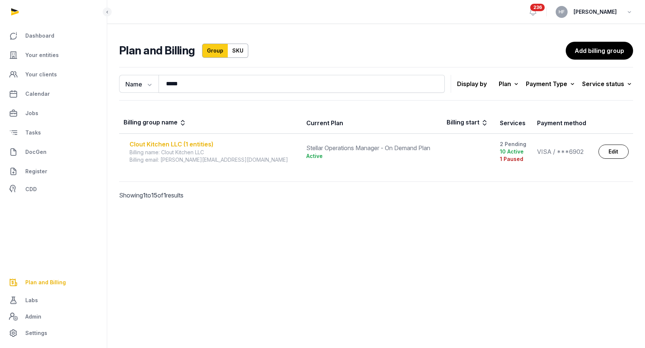
click at [193, 144] on div "Clout Kitchen LLC (1 entities)" at bounding box center [213, 144] width 168 height 9
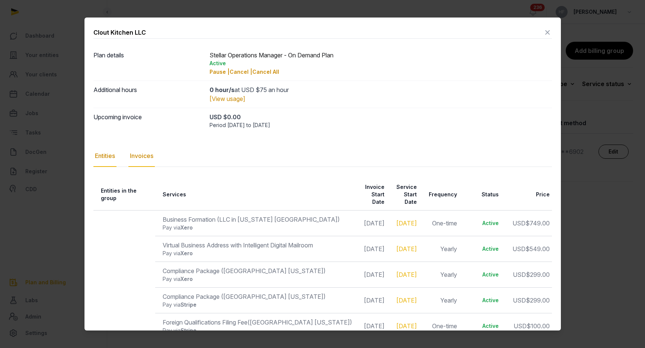
click at [146, 157] on div "Invoices" at bounding box center [141, 156] width 26 height 22
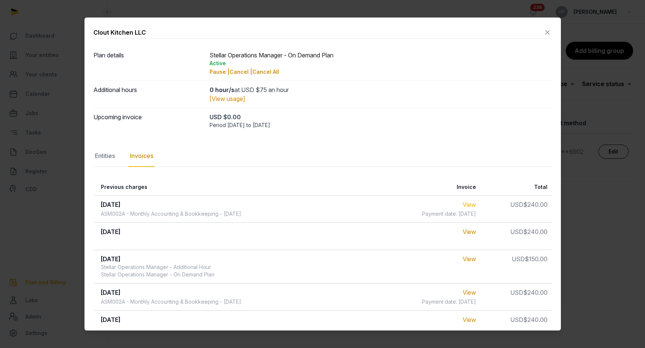
click at [475, 205] on link "View" at bounding box center [468, 204] width 13 height 7
click at [476, 229] on link "View" at bounding box center [468, 231] width 13 height 7
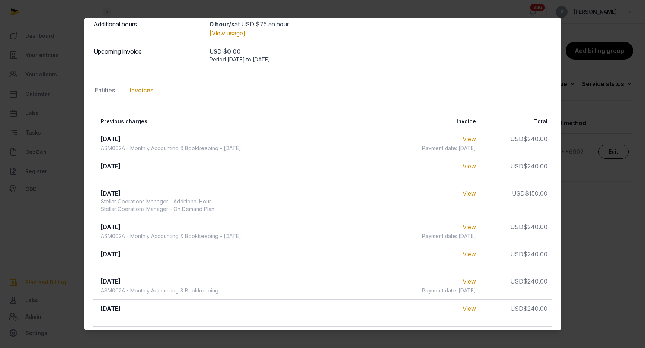
scroll to position [68, 0]
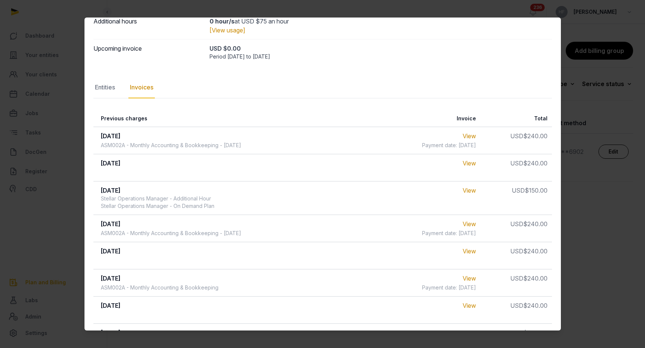
drag, startPoint x: 102, startPoint y: 222, endPoint x: 275, endPoint y: 234, distance: 173.5
click at [275, 235] on td "Jul 2025 ASM002A - Monthly Accounting & Bookkeeping - July 2025" at bounding box center [242, 227] width 299 height 27
click at [470, 223] on link "View" at bounding box center [468, 223] width 13 height 7
drag, startPoint x: 99, startPoint y: 162, endPoint x: 157, endPoint y: 162, distance: 57.7
click at [158, 162] on td "Jul 2025" at bounding box center [242, 167] width 299 height 27
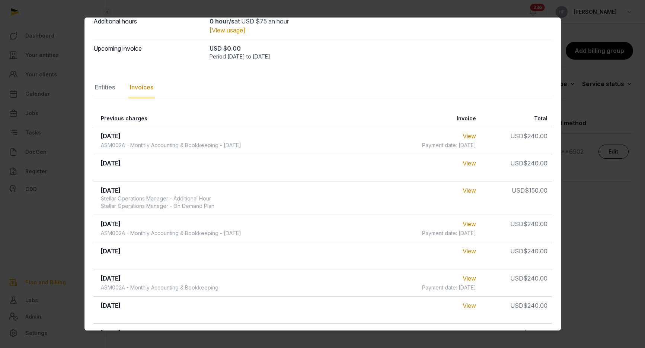
drag, startPoint x: 95, startPoint y: 224, endPoint x: 204, endPoint y: 223, distance: 109.8
click at [204, 223] on td "Jul 2025 ASM002A - Monthly Accounting & Bookkeeping - July 2025" at bounding box center [242, 227] width 299 height 27
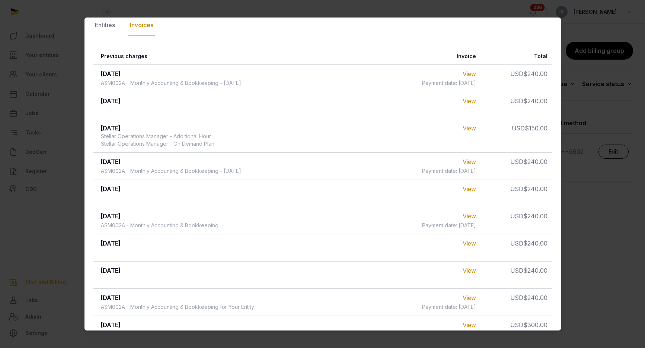
scroll to position [131, 0]
drag, startPoint x: 99, startPoint y: 189, endPoint x: 161, endPoint y: 216, distance: 68.0
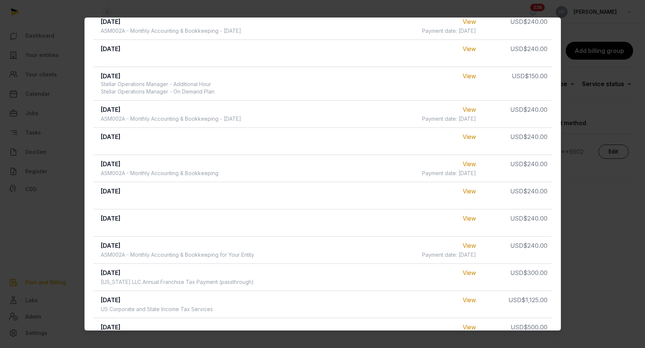
scroll to position [0, 0]
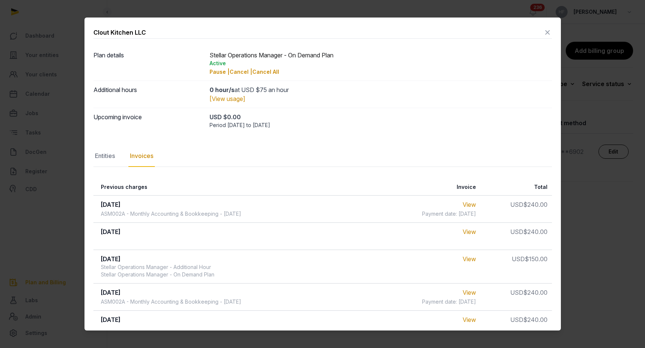
click at [546, 32] on icon at bounding box center [547, 32] width 9 height 12
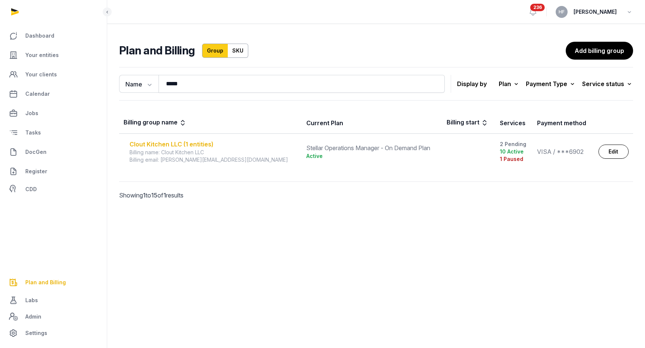
click at [201, 145] on div "Clout Kitchen LLC (1 entities)" at bounding box center [213, 144] width 168 height 9
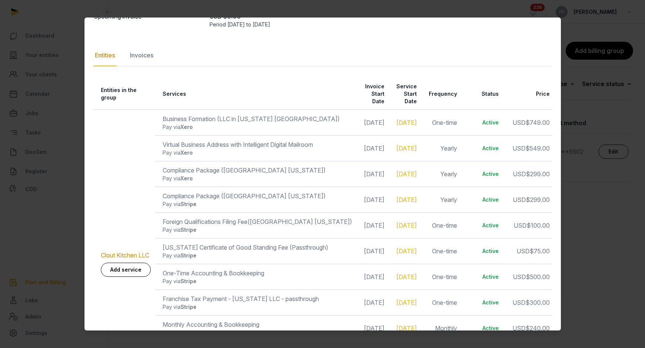
scroll to position [103, 0]
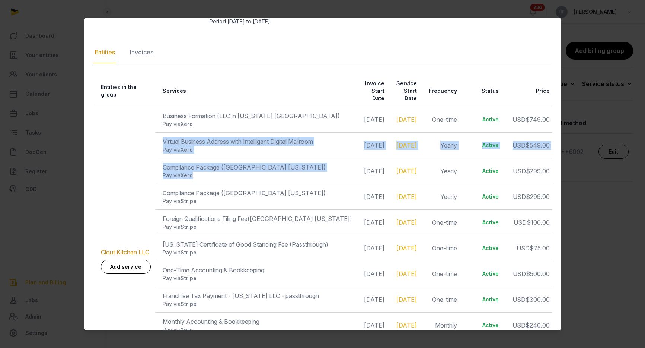
drag, startPoint x: 163, startPoint y: 134, endPoint x: 275, endPoint y: 164, distance: 115.6
click at [275, 164] on table "Entities in the group Services Invoice Start Date Service Start Date Frequency …" at bounding box center [331, 244] width 477 height 339
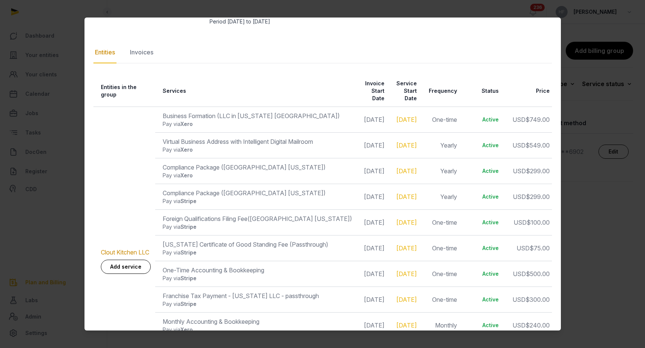
click at [183, 146] on span "Xero" at bounding box center [186, 149] width 12 height 6
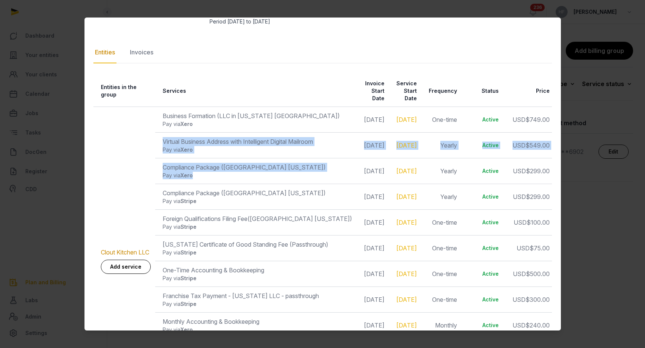
drag, startPoint x: 164, startPoint y: 135, endPoint x: 259, endPoint y: 172, distance: 101.6
click at [259, 172] on table "Entities in the group Services Invoice Start Date Service Start Date Frequency …" at bounding box center [331, 244] width 477 height 339
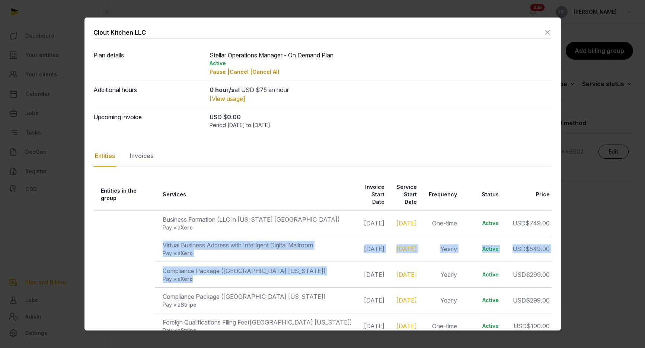
scroll to position [0, 0]
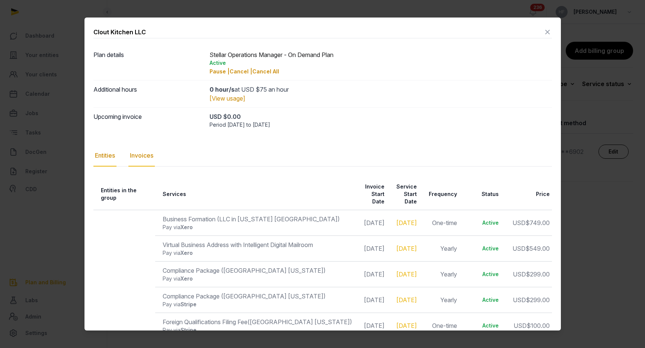
click at [147, 156] on div "Invoices" at bounding box center [141, 156] width 26 height 22
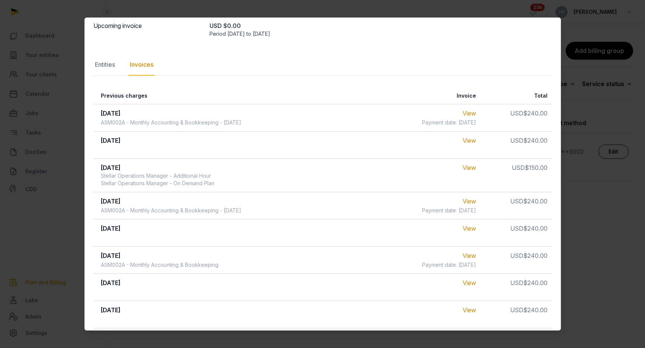
scroll to position [93, 0]
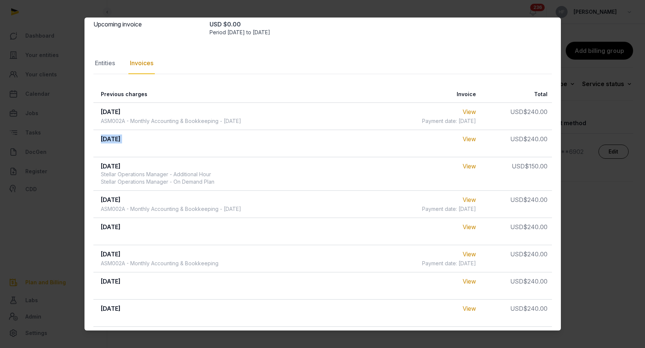
drag, startPoint x: 102, startPoint y: 140, endPoint x: 206, endPoint y: 147, distance: 104.4
click at [206, 147] on td "[DATE]" at bounding box center [242, 142] width 299 height 27
drag, startPoint x: 102, startPoint y: 196, endPoint x: 284, endPoint y: 208, distance: 182.7
click at [284, 208] on td "Jul 2025 ASM002A - Monthly Accounting & Bookkeeping - July 2025" at bounding box center [242, 203] width 299 height 27
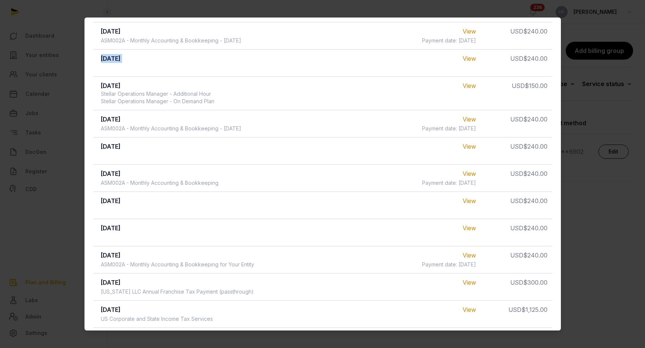
scroll to position [185, 0]
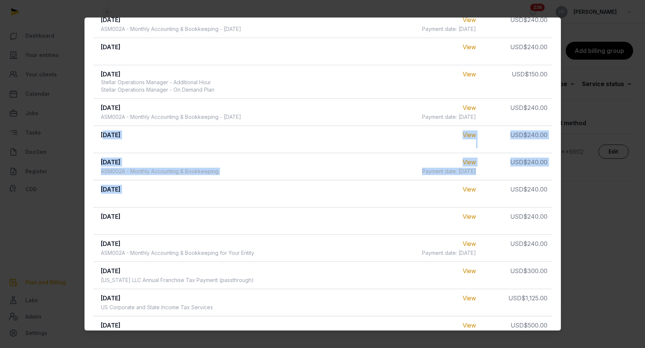
drag, startPoint x: 105, startPoint y: 137, endPoint x: 201, endPoint y: 197, distance: 113.3
click at [202, 198] on table "Previous charges Invoice Total Aug 2025 ASM002A - Monthly Accounting & Bookkeep…" at bounding box center [322, 334] width 458 height 680
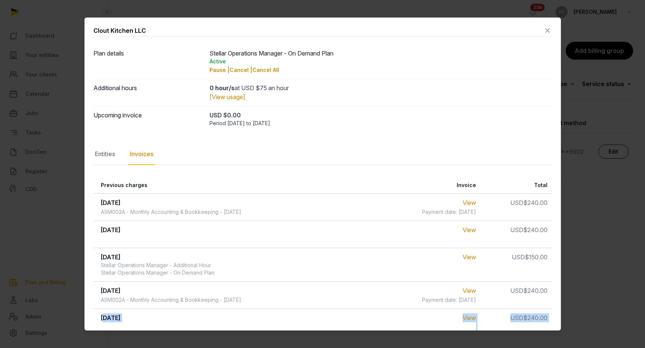
scroll to position [0, 0]
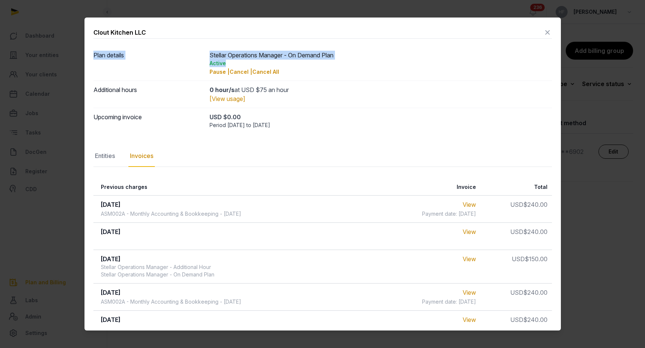
drag, startPoint x: 549, startPoint y: 31, endPoint x: 458, endPoint y: 65, distance: 97.2
click at [545, 32] on icon at bounding box center [547, 32] width 9 height 12
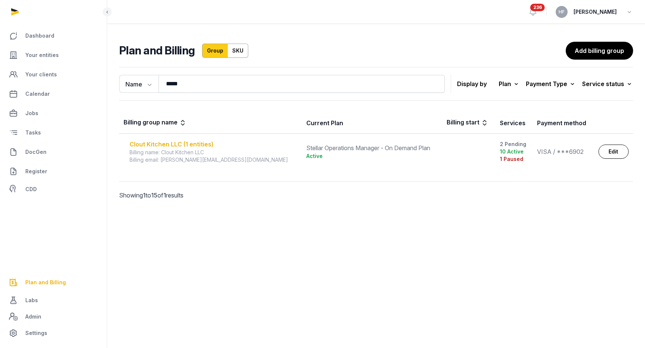
click at [188, 144] on div "Clout Kitchen LLC (1 entities)" at bounding box center [213, 144] width 168 height 9
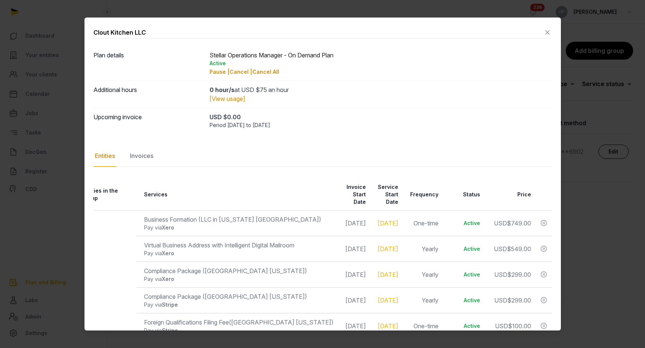
click at [578, 211] on div at bounding box center [322, 174] width 645 height 348
click at [136, 156] on div "Invoices" at bounding box center [141, 156] width 26 height 22
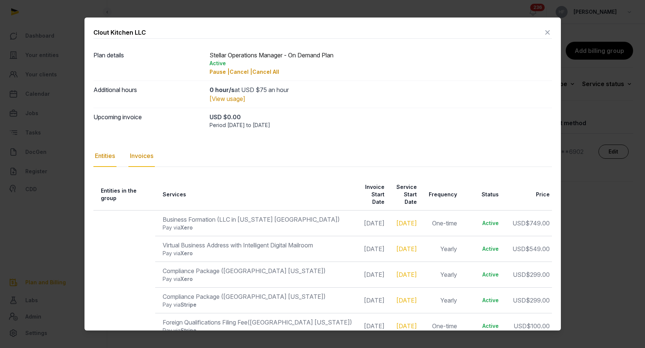
click at [136, 108] on div "Additional hours 0 hour/s at USD $75 an hour [View usage]" at bounding box center [322, 93] width 458 height 27
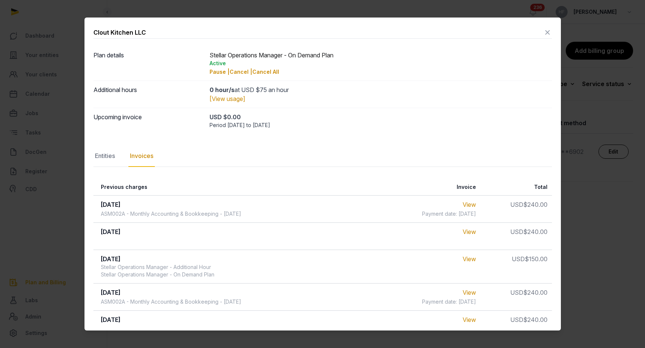
click at [547, 32] on icon at bounding box center [547, 32] width 9 height 12
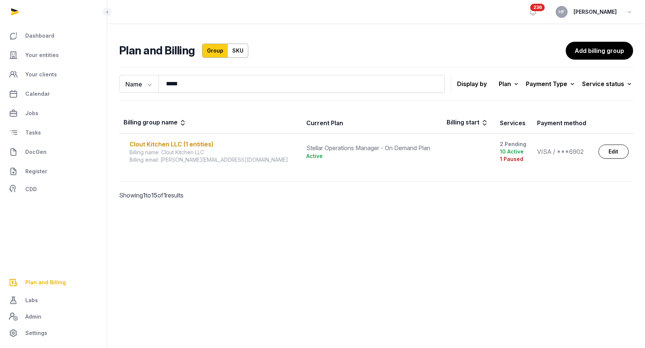
click at [196, 93] on div "Name Name Email ***** Search Display by Plan All plans On Demand Plan Scale Pla…" at bounding box center [376, 83] width 514 height 33
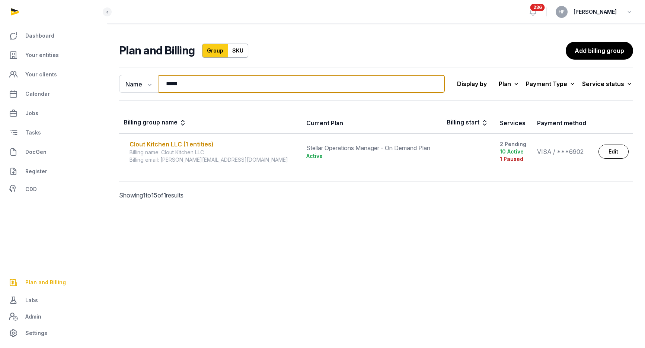
drag, startPoint x: 166, startPoint y: 83, endPoint x: 272, endPoint y: 84, distance: 106.8
click at [271, 84] on input "*****" at bounding box center [301, 84] width 286 height 18
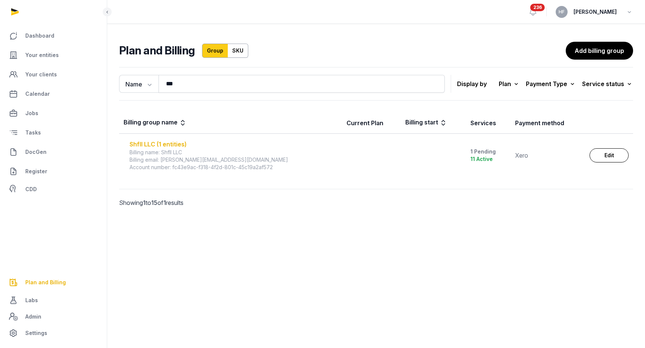
click at [168, 145] on div "Shfll LLC (1 entities)" at bounding box center [233, 144] width 208 height 9
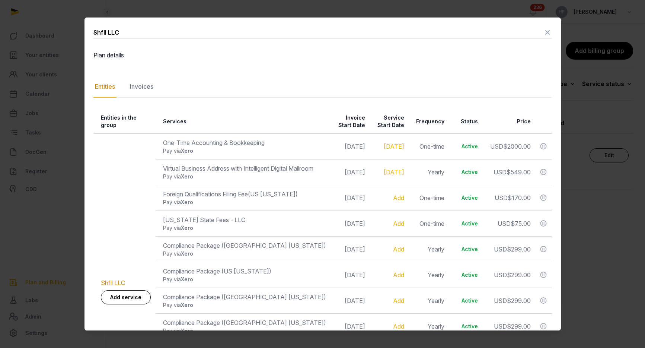
click at [546, 29] on icon at bounding box center [547, 32] width 9 height 12
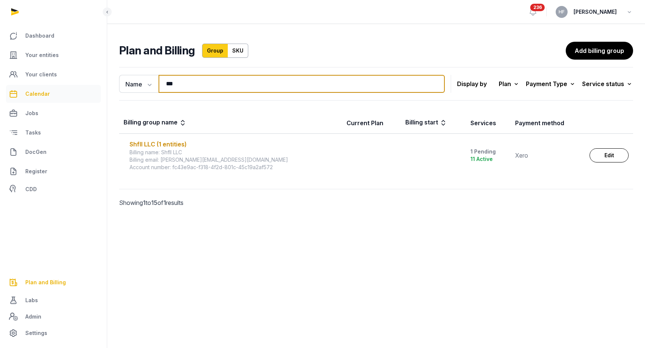
drag, startPoint x: 183, startPoint y: 84, endPoint x: 92, endPoint y: 85, distance: 91.5
click at [100, 84] on div "Dashboard Your entities Your clients Calendar Jobs Tasks DocGen Register CDD Pl…" at bounding box center [322, 174] width 645 height 348
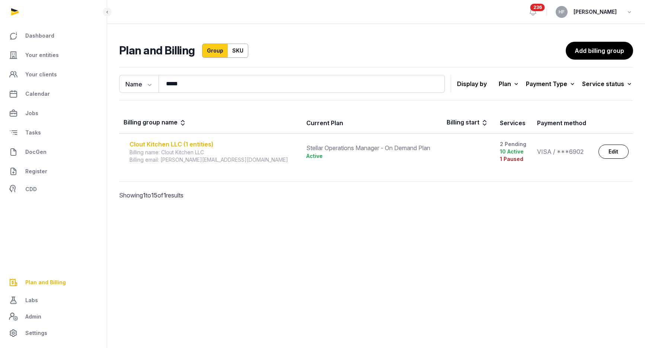
click at [192, 142] on div "Clout Kitchen LLC (1 entities)" at bounding box center [213, 144] width 168 height 9
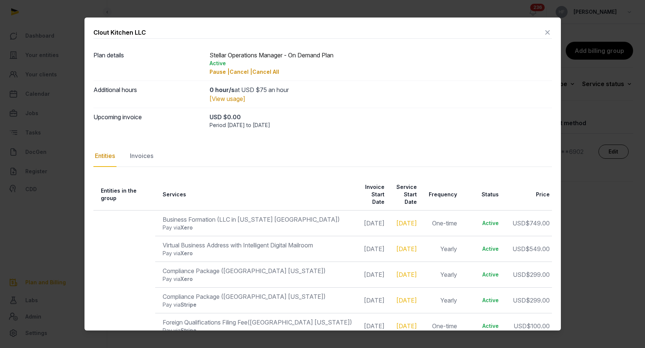
click at [547, 32] on icon at bounding box center [547, 32] width 9 height 12
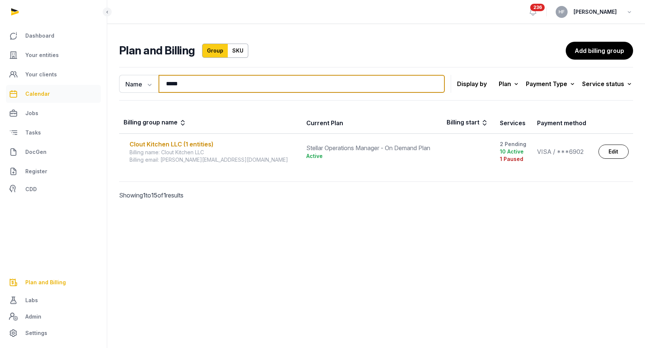
drag, startPoint x: 184, startPoint y: 84, endPoint x: 91, endPoint y: 84, distance: 93.0
click at [93, 84] on div "Dashboard Your entities Your clients Calendar Jobs Tasks DocGen Register CDD Pl…" at bounding box center [322, 174] width 645 height 348
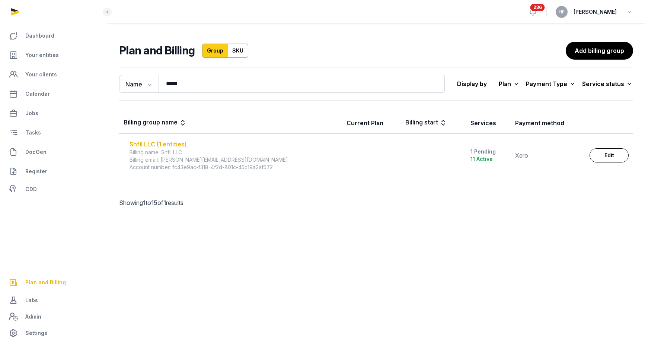
click at [149, 142] on div "Shfll LLC (1 entities)" at bounding box center [233, 144] width 208 height 9
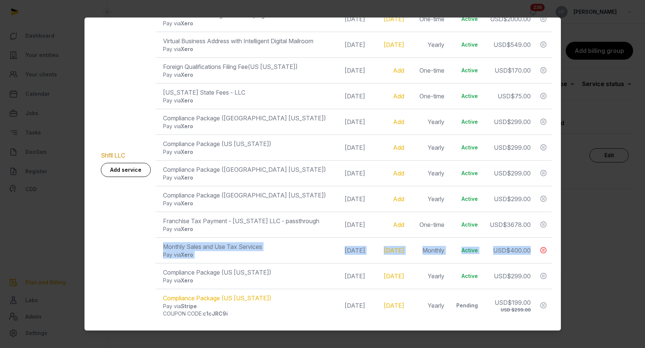
scroll to position [0, 12]
drag, startPoint x: 161, startPoint y: 244, endPoint x: 546, endPoint y: 254, distance: 385.2
click at [546, 254] on tr "Monthly Sales and Use Tax Services Pay via Xero Feb 18, 2025 Jan 01, 2025 Month…" at bounding box center [322, 250] width 458 height 26
click at [522, 253] on span "$400.00" at bounding box center [518, 249] width 25 height 7
drag, startPoint x: 151, startPoint y: 246, endPoint x: 530, endPoint y: 255, distance: 378.9
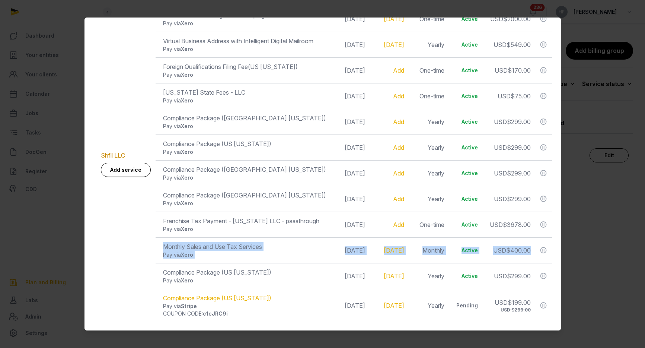
click at [530, 255] on tr "Monthly Sales and Use Tax Services Pay via Xero Feb 18, 2025 Jan 01, 2025 Month…" at bounding box center [322, 250] width 458 height 26
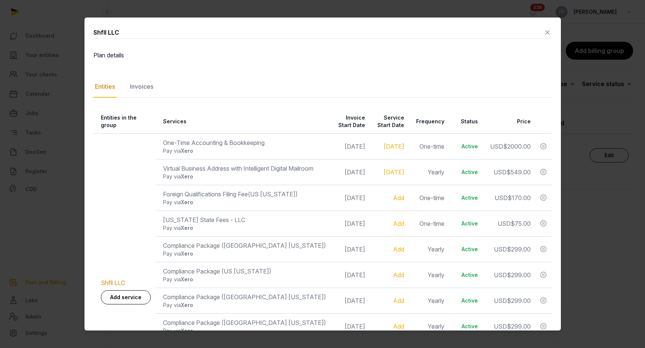
click at [142, 84] on div "Invoices" at bounding box center [141, 87] width 26 height 22
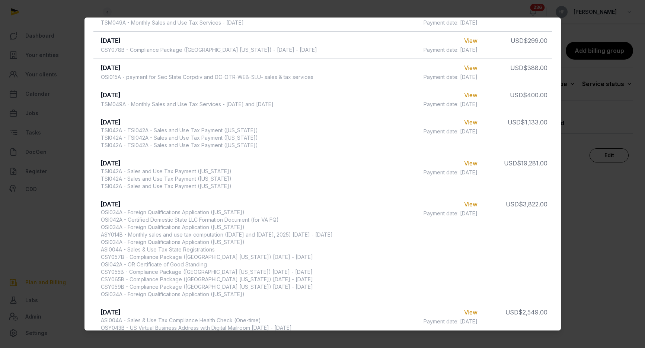
scroll to position [256, 0]
click at [476, 97] on link "View" at bounding box center [470, 96] width 13 height 7
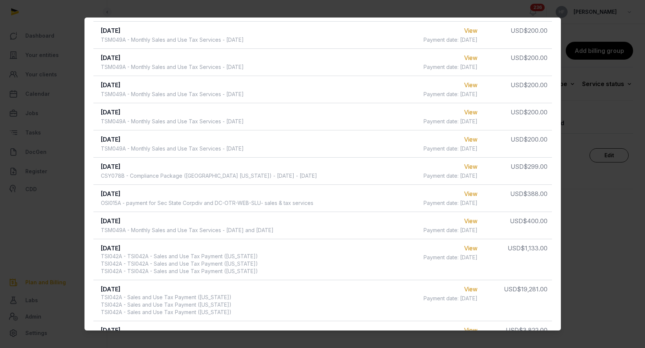
scroll to position [0, 0]
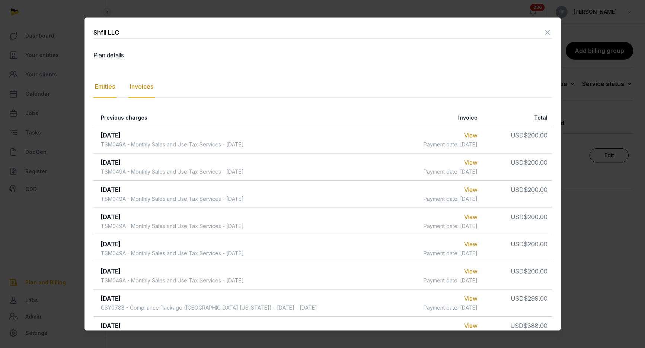
click at [101, 85] on div "Entities" at bounding box center [104, 87] width 23 height 22
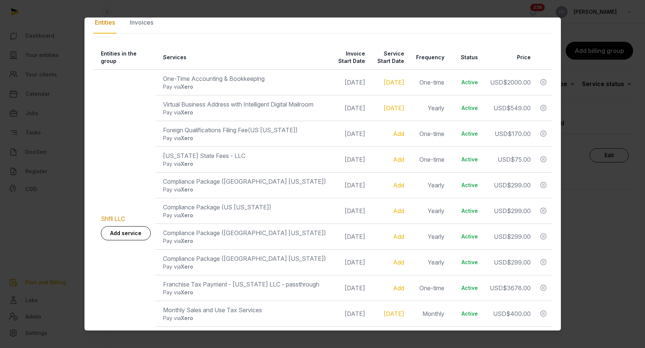
scroll to position [65, 0]
click at [148, 22] on div "Invoices" at bounding box center [141, 22] width 26 height 22
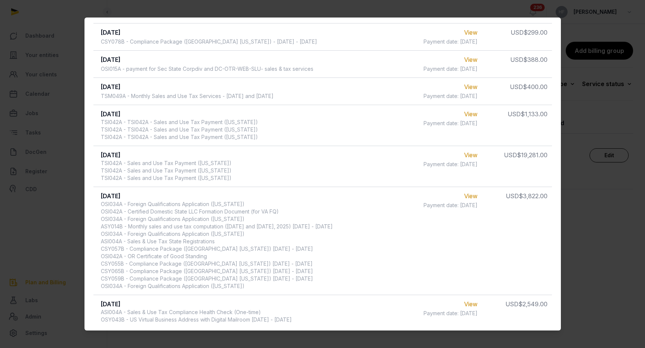
scroll to position [272, 0]
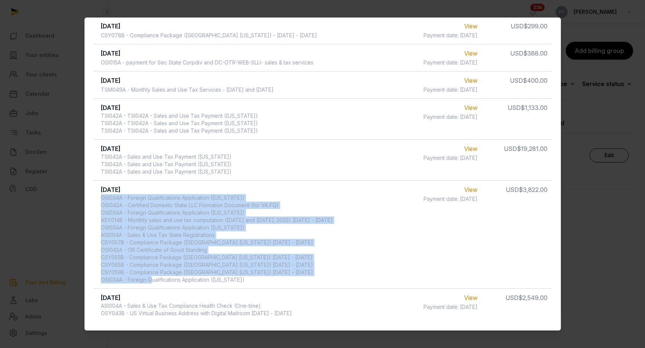
drag, startPoint x: 101, startPoint y: 196, endPoint x: 313, endPoint y: 287, distance: 231.0
click at [313, 287] on td "Dec 2024 OSI034A - Foreign Qualifications Application (Virginia) OSI042A - Cert…" at bounding box center [246, 234] width 306 height 108
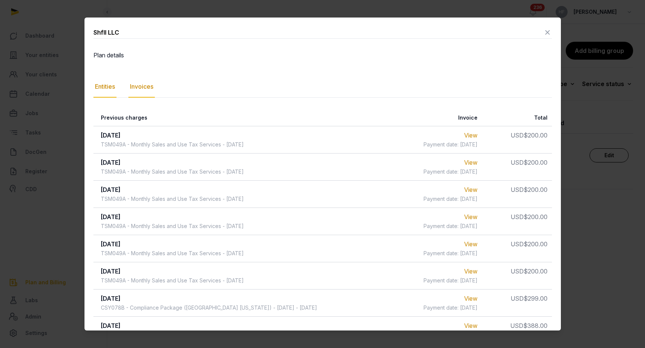
click at [106, 83] on div "Entities" at bounding box center [104, 87] width 23 height 22
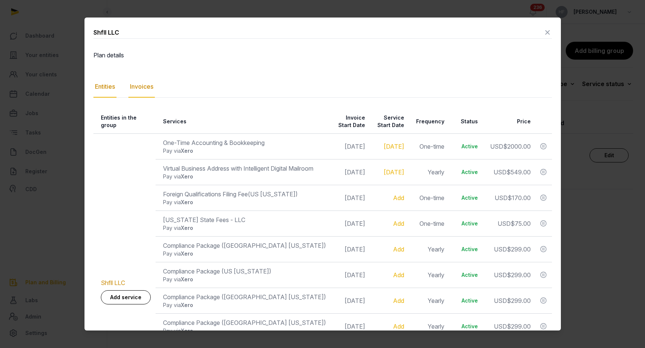
click at [145, 83] on div "Invoices" at bounding box center [141, 87] width 26 height 22
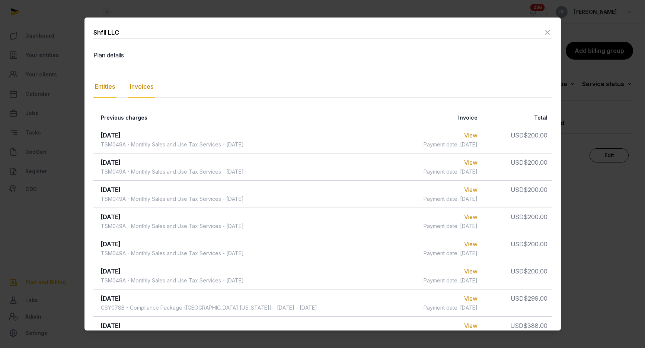
click at [108, 88] on div "Entities" at bounding box center [104, 87] width 23 height 22
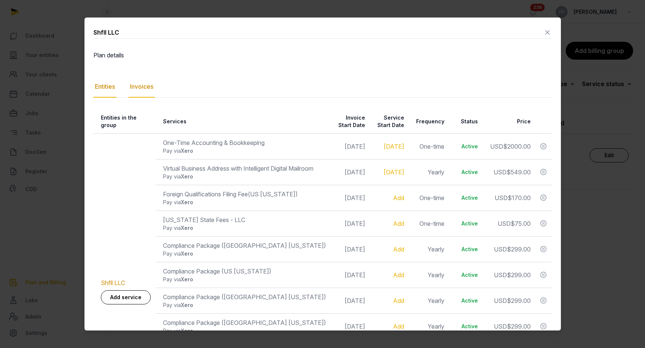
click at [147, 83] on div "Invoices" at bounding box center [141, 87] width 26 height 22
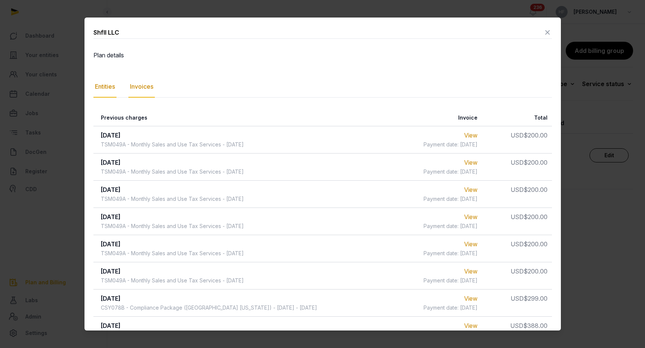
click at [111, 86] on div "Entities" at bounding box center [104, 87] width 23 height 22
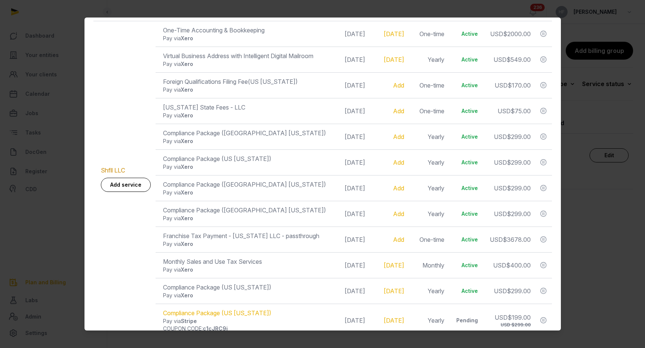
scroll to position [127, 0]
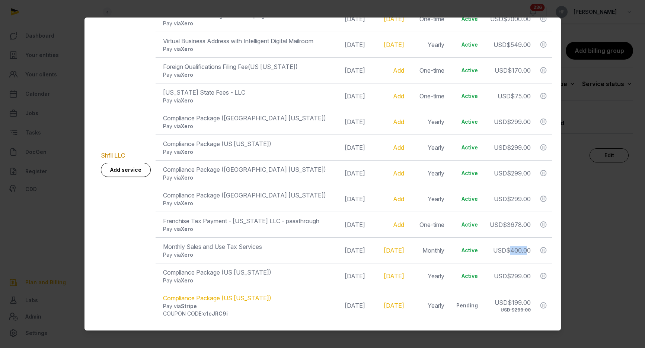
drag, startPoint x: 522, startPoint y: 251, endPoint x: 540, endPoint y: 253, distance: 17.9
click at [531, 253] on span "$400.00" at bounding box center [518, 249] width 25 height 7
click at [528, 255] on td "USD $400.00" at bounding box center [508, 250] width 53 height 26
drag, startPoint x: 522, startPoint y: 250, endPoint x: 486, endPoint y: 259, distance: 37.7
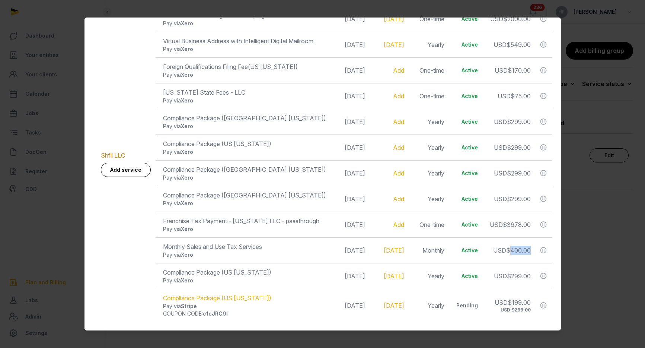
click at [486, 259] on td "USD $400.00" at bounding box center [508, 250] width 53 height 26
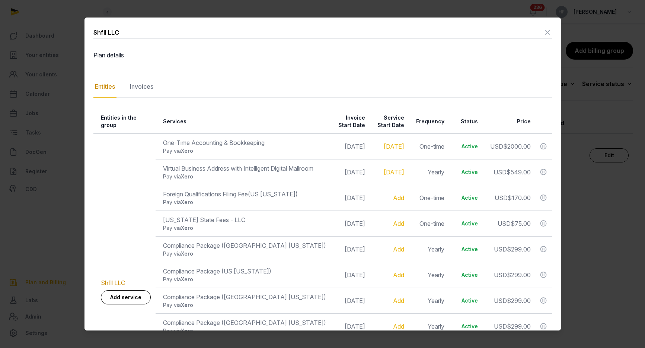
click at [547, 32] on icon at bounding box center [547, 32] width 9 height 12
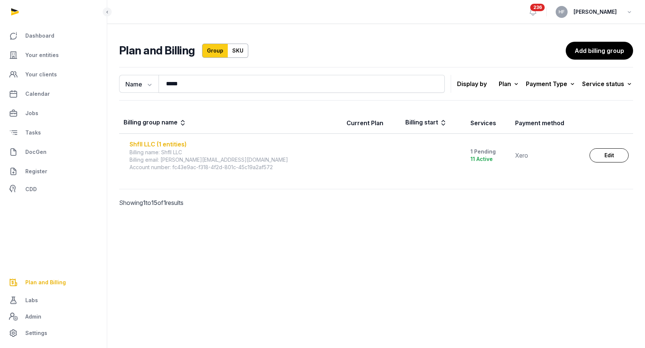
click at [167, 144] on div "Shfll LLC (1 entities)" at bounding box center [233, 144] width 208 height 9
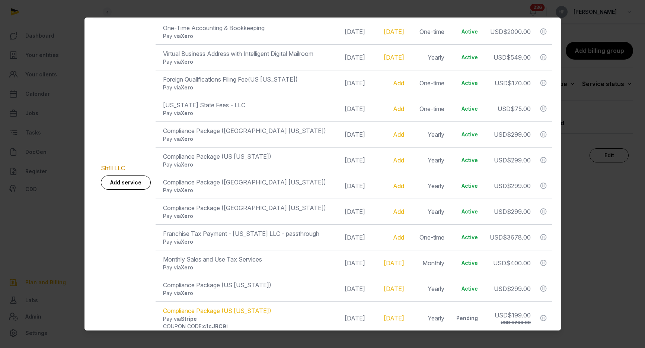
scroll to position [127, 0]
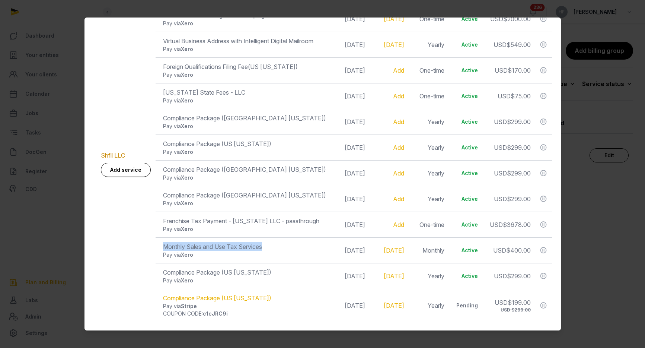
drag, startPoint x: 164, startPoint y: 247, endPoint x: 267, endPoint y: 247, distance: 103.4
click at [269, 247] on div "Monthly Sales and Use Tax Services" at bounding box center [244, 246] width 163 height 9
drag, startPoint x: 167, startPoint y: 273, endPoint x: 309, endPoint y: 272, distance: 142.5
click at [310, 273] on div "Compliance Package (US Oregon)" at bounding box center [244, 272] width 163 height 9
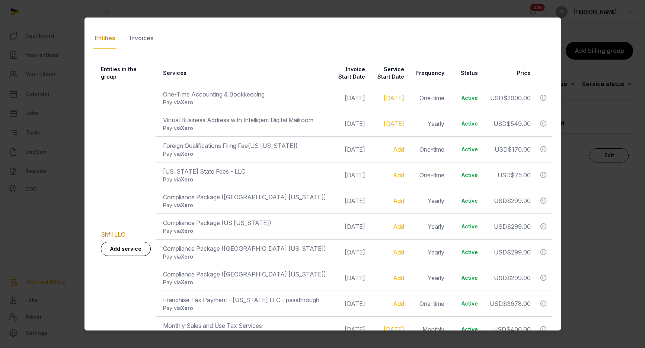
scroll to position [49, 0]
click at [144, 39] on div "Invoices" at bounding box center [141, 37] width 26 height 22
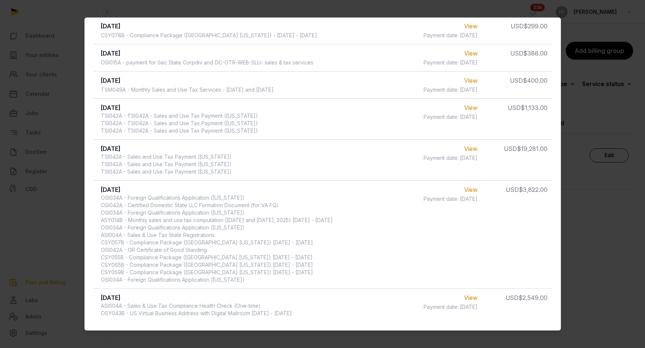
scroll to position [0, 0]
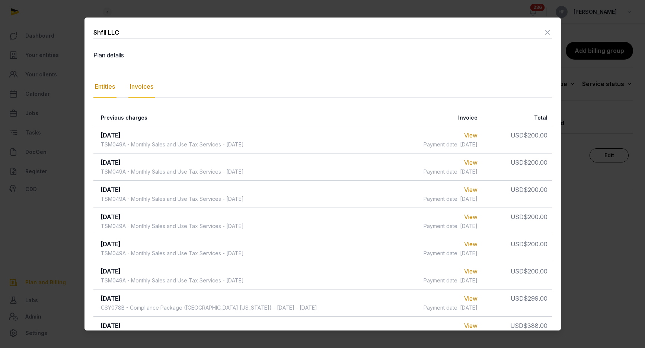
click at [106, 90] on div "Entities" at bounding box center [104, 87] width 23 height 22
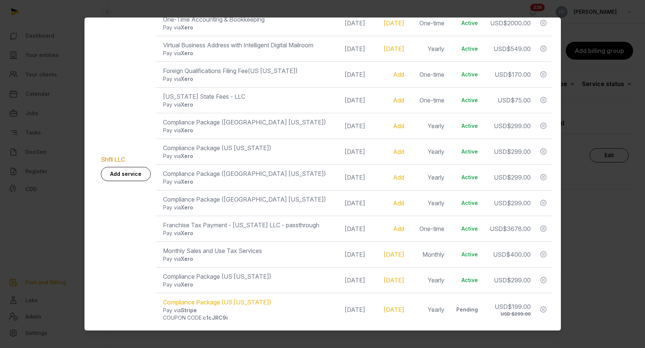
scroll to position [124, 0]
drag, startPoint x: 521, startPoint y: 255, endPoint x: 541, endPoint y: 255, distance: 19.7
click at [531, 255] on span "$400.00" at bounding box center [518, 253] width 25 height 7
drag, startPoint x: 162, startPoint y: 284, endPoint x: 209, endPoint y: 284, distance: 46.9
click at [209, 284] on div "Pay via Xero" at bounding box center [244, 283] width 163 height 7
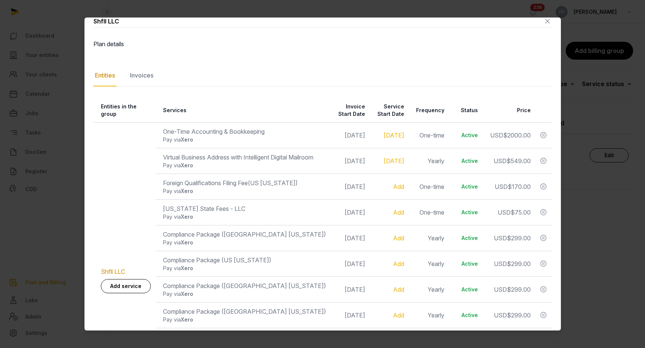
scroll to position [0, 0]
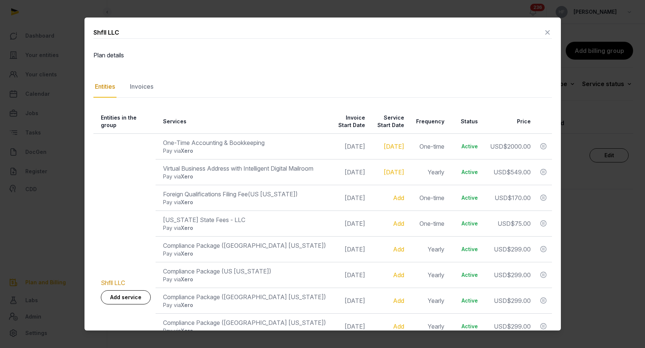
click at [547, 32] on icon at bounding box center [547, 32] width 9 height 12
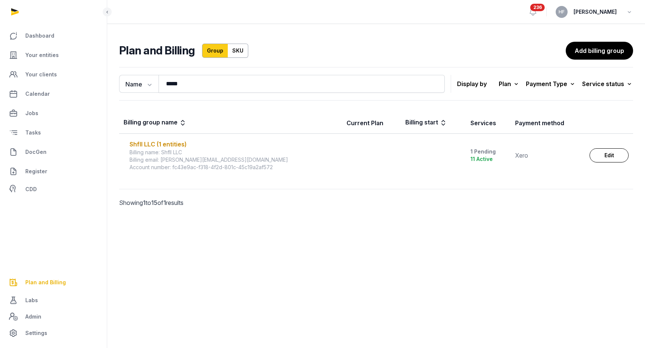
click at [547, 33] on main "Plan and Billing Group SKU Add billing group Name Name Email ***** Search Displ…" at bounding box center [376, 133] width 538 height 219
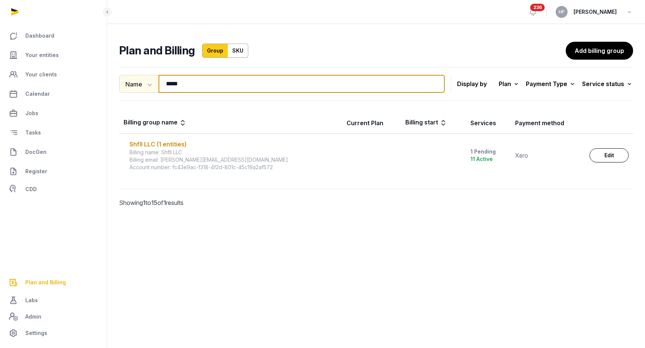
drag, startPoint x: 187, startPoint y: 86, endPoint x: 133, endPoint y: 86, distance: 54.3
click at [133, 86] on div "Name Name Email ***** Search" at bounding box center [282, 84] width 326 height 18
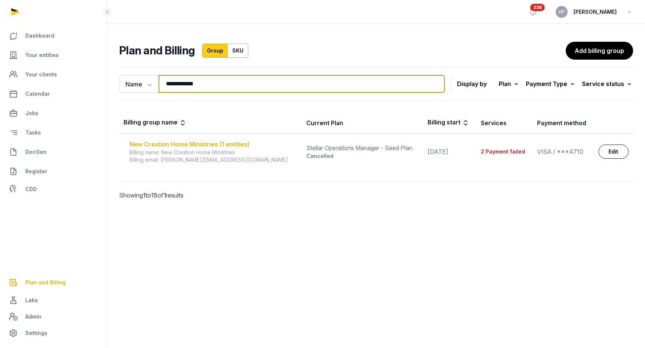
type input "**********"
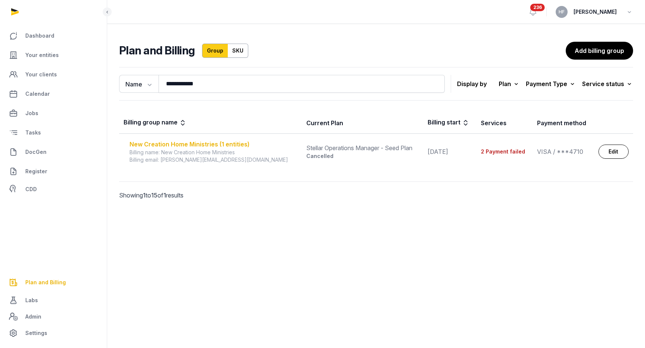
click at [185, 142] on div "New Creation Home Ministries (1 entities)" at bounding box center [213, 144] width 168 height 9
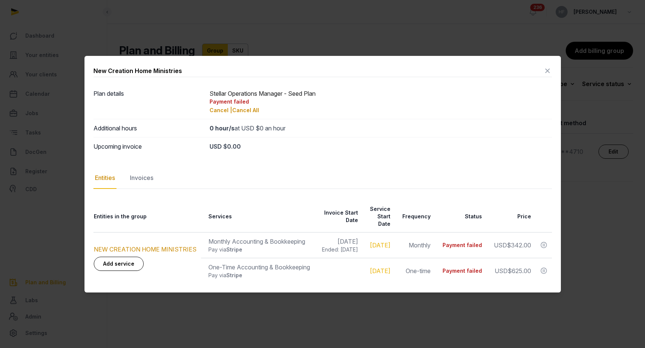
scroll to position [0, 35]
click at [150, 180] on div "Invoices" at bounding box center [141, 178] width 26 height 22
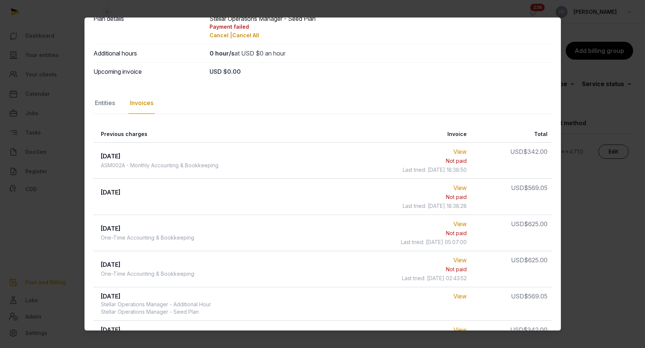
scroll to position [37, 0]
click at [99, 104] on div "Entities" at bounding box center [104, 103] width 23 height 22
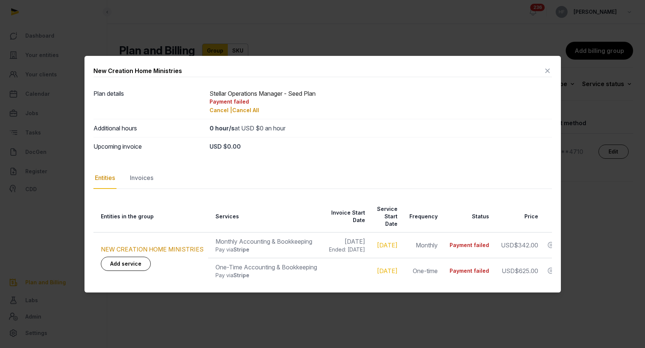
scroll to position [0, 0]
click at [150, 177] on div "Invoices" at bounding box center [141, 178] width 26 height 22
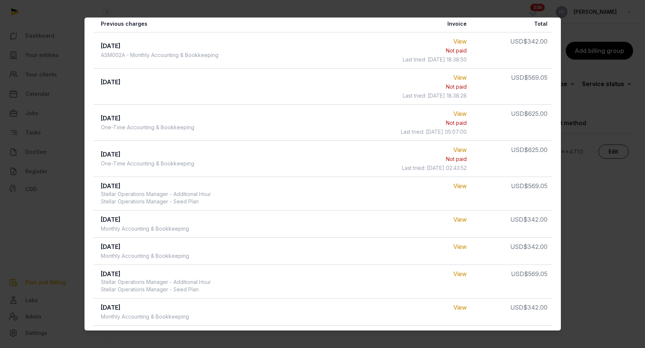
scroll to position [148, 0]
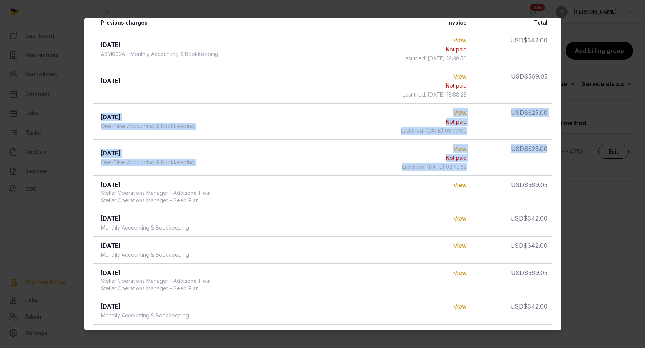
drag, startPoint x: 99, startPoint y: 115, endPoint x: 547, endPoint y: 166, distance: 451.3
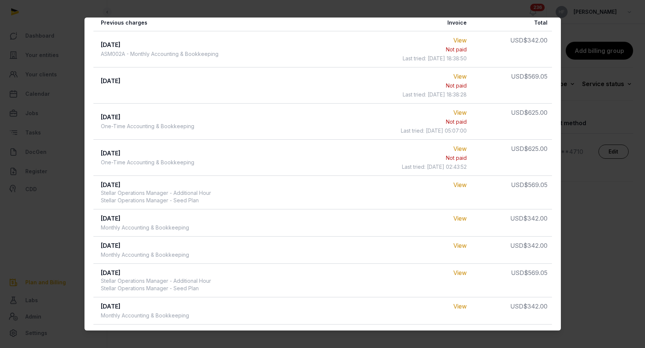
click at [308, 140] on td "Jul 2025 One-Time Accounting & Bookkeeping" at bounding box center [221, 157] width 257 height 36
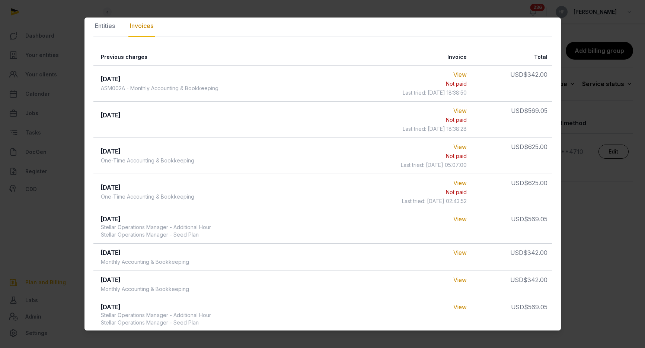
scroll to position [120, 0]
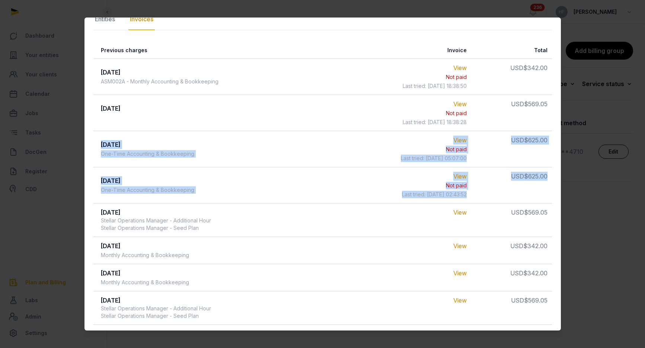
drag, startPoint x: 98, startPoint y: 139, endPoint x: 532, endPoint y: 190, distance: 436.8
click at [532, 190] on td "USD $625.00" at bounding box center [511, 185] width 80 height 36
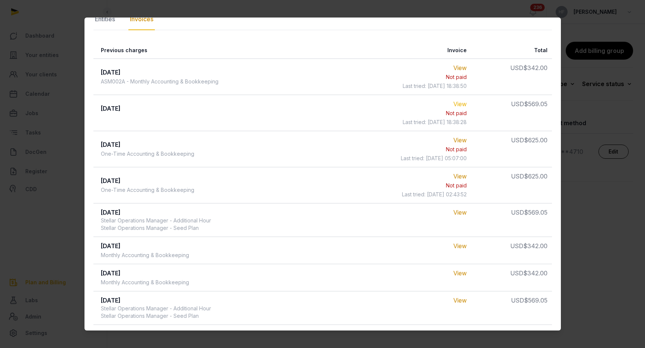
click at [461, 102] on link "View" at bounding box center [459, 103] width 13 height 7
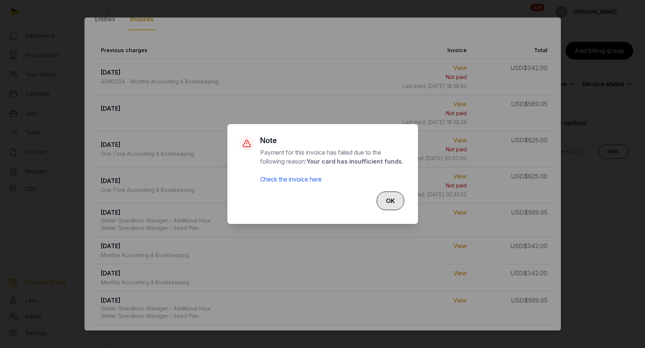
click at [394, 196] on button "OK" at bounding box center [391, 200] width 28 height 19
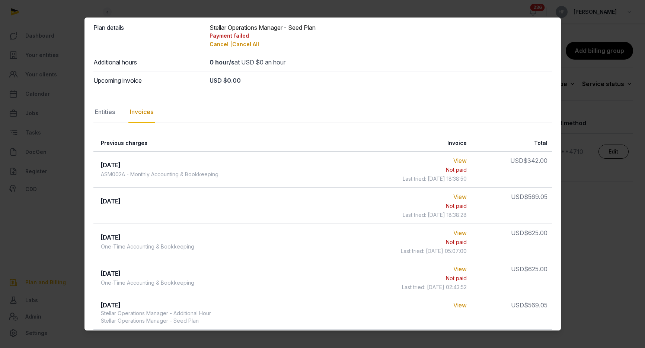
scroll to position [0, 0]
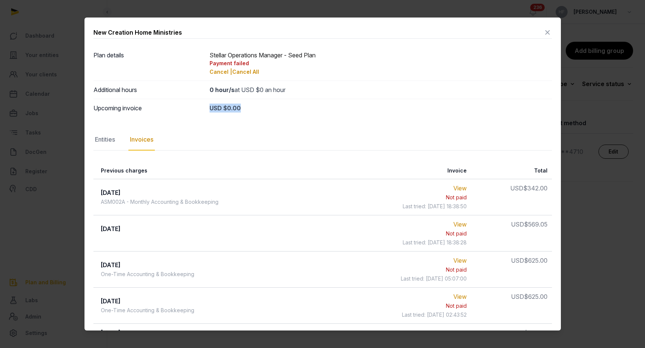
drag, startPoint x: 208, startPoint y: 108, endPoint x: 265, endPoint y: 108, distance: 57.3
click at [265, 108] on div "Upcoming invoice USD $0.00" at bounding box center [322, 108] width 458 height 18
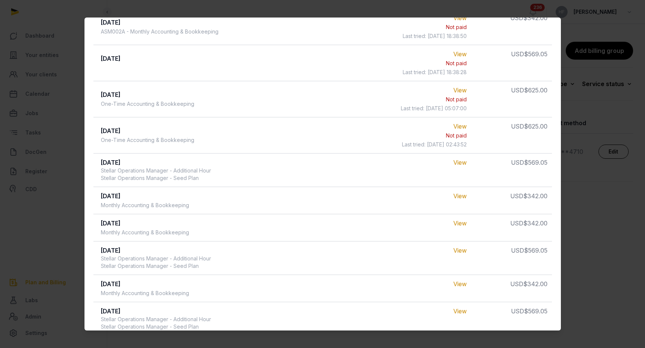
scroll to position [171, 0]
click at [465, 164] on link "View" at bounding box center [459, 160] width 13 height 7
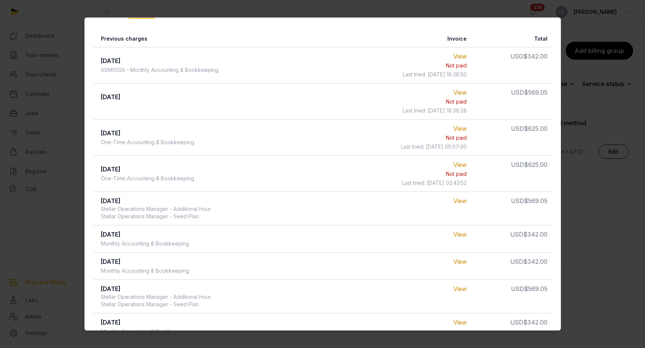
scroll to position [129, 0]
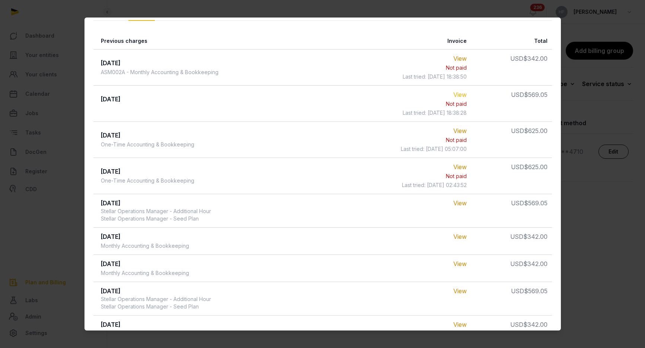
click at [465, 94] on link "View" at bounding box center [459, 94] width 13 height 7
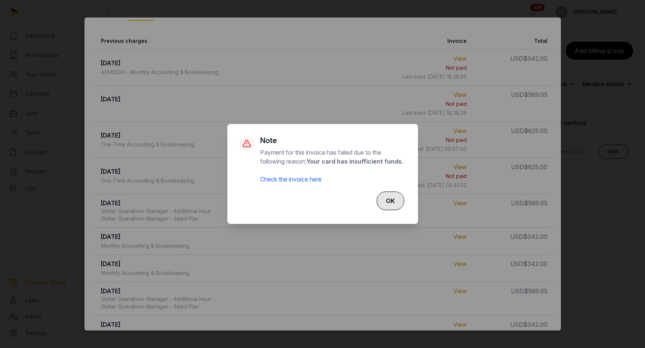
click at [399, 198] on button "OK" at bounding box center [391, 200] width 28 height 19
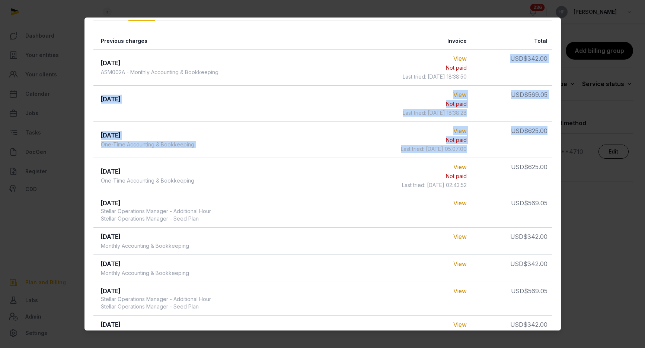
drag, startPoint x: 502, startPoint y: 58, endPoint x: 543, endPoint y: 149, distance: 99.9
click at [491, 140] on td "USD $625.00" at bounding box center [511, 139] width 80 height 36
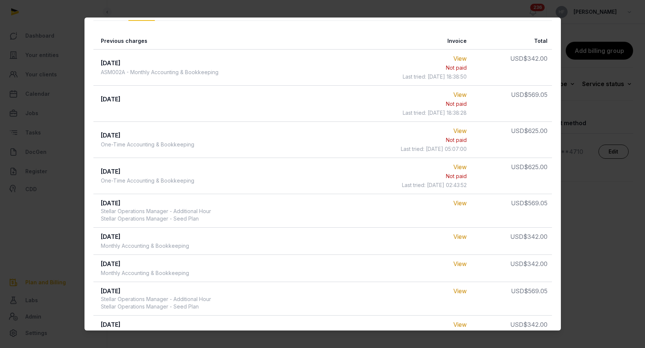
scroll to position [0, 0]
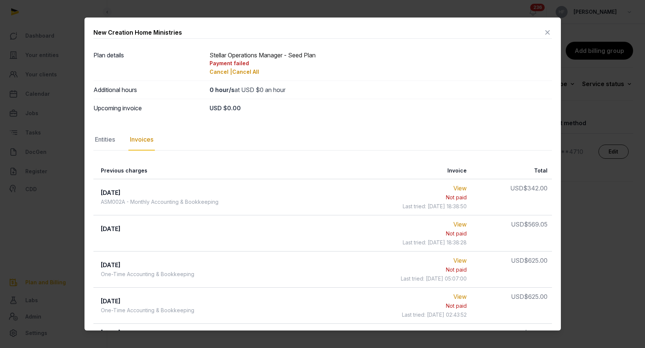
click at [548, 34] on icon at bounding box center [547, 32] width 9 height 12
